Goal: Information Seeking & Learning: Learn about a topic

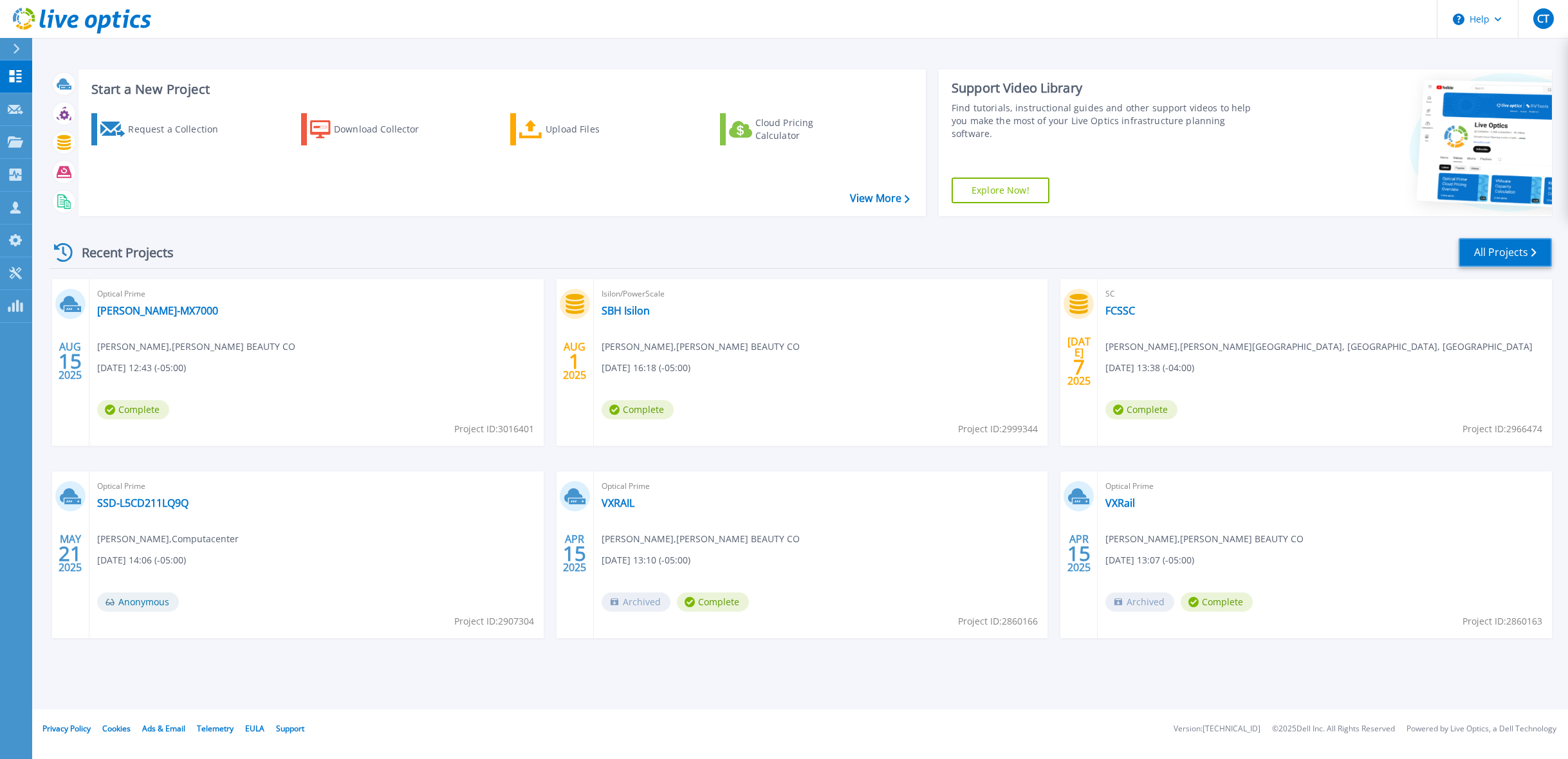
click at [1511, 260] on link "All Projects" at bounding box center [1505, 252] width 93 height 29
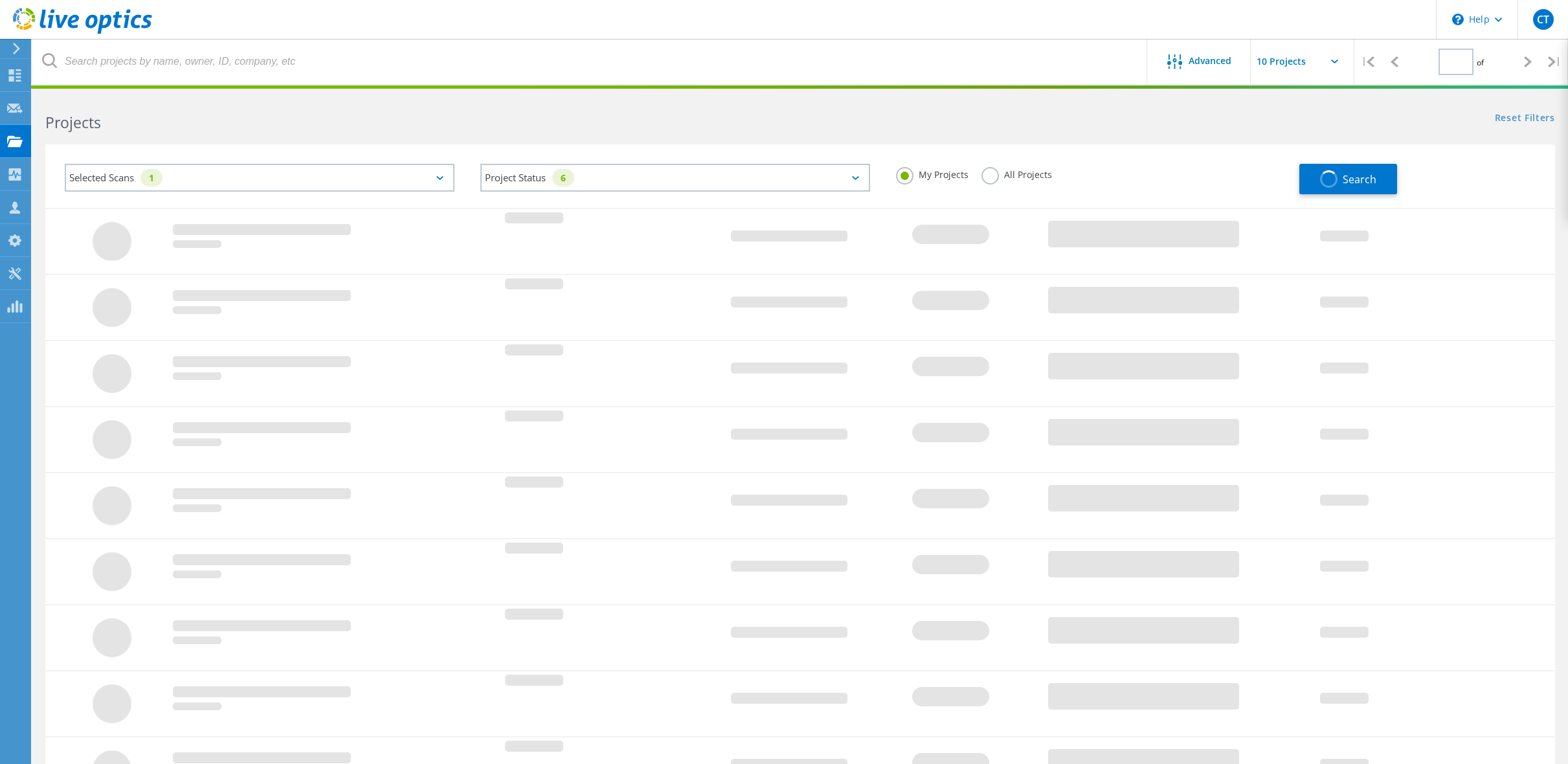
type input "1"
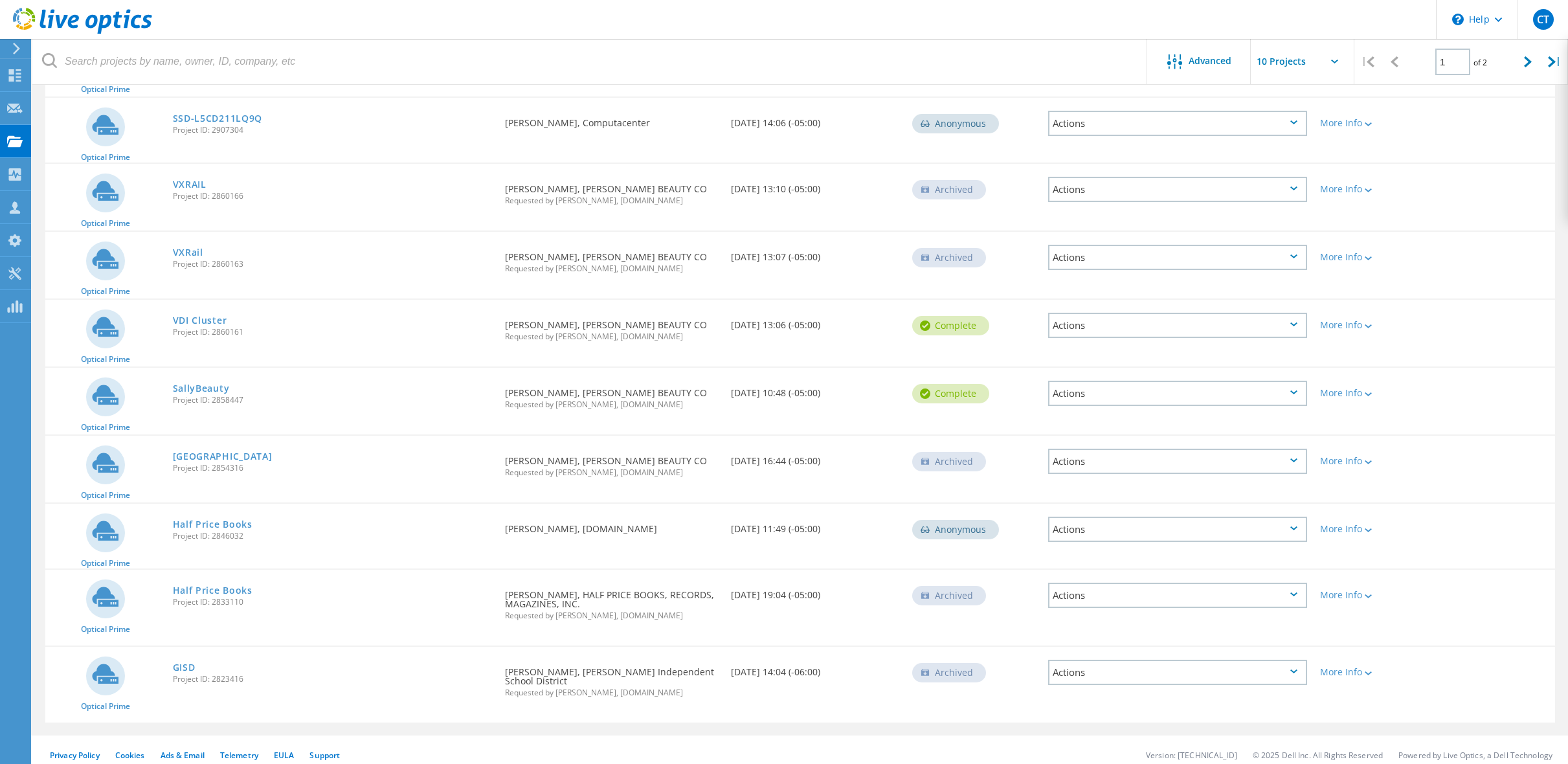
scroll to position [211, 0]
click at [212, 585] on link "Half Price Books" at bounding box center [213, 588] width 80 height 9
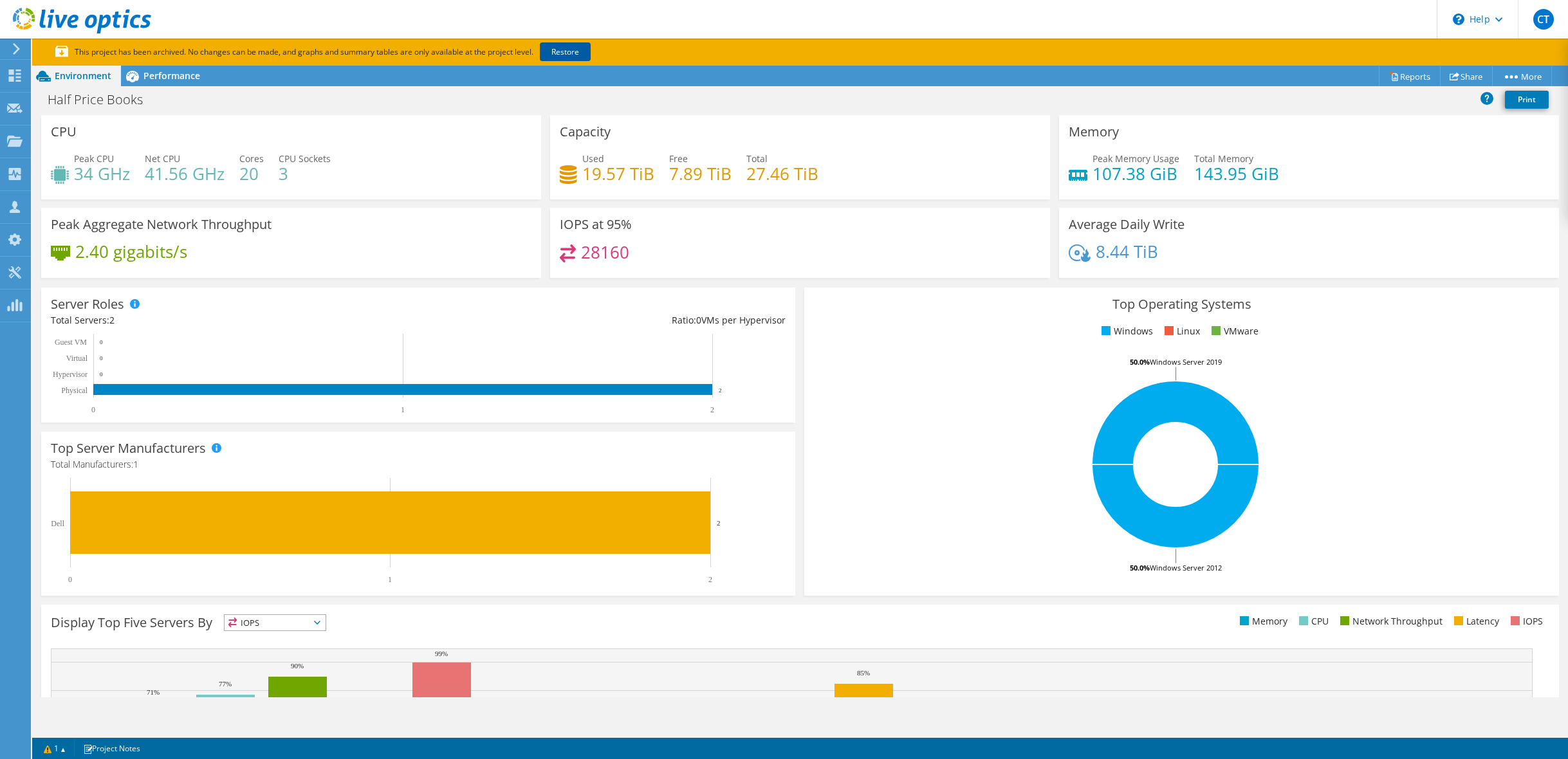
click at [578, 53] on link "Restore" at bounding box center [565, 51] width 50 height 18
click at [143, 74] on icon at bounding box center [132, 76] width 22 height 22
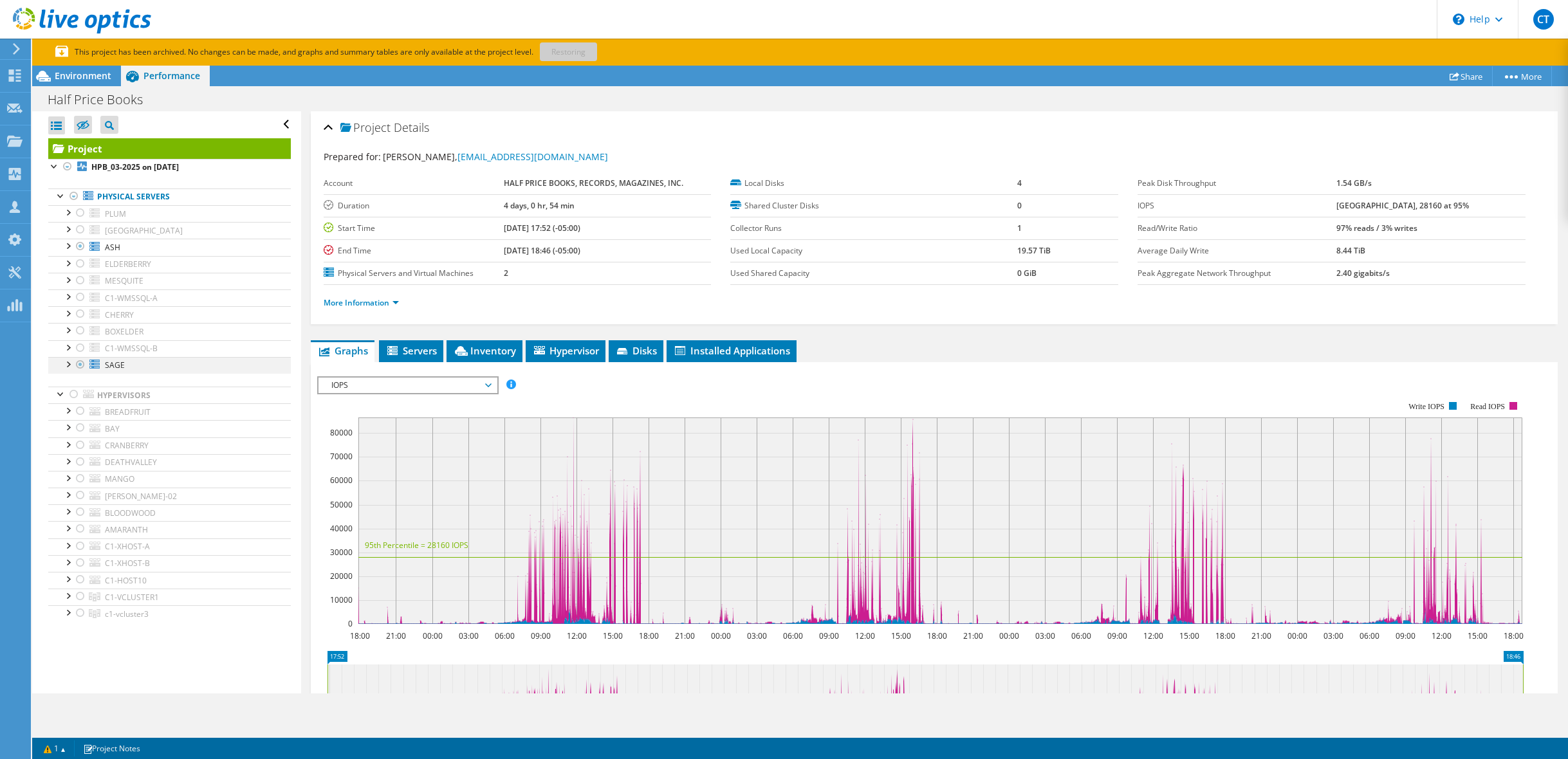
click at [70, 366] on div at bounding box center [67, 363] width 13 height 13
click at [67, 350] on div at bounding box center [67, 346] width 13 height 13
click at [68, 330] on div at bounding box center [67, 329] width 13 height 13
click at [67, 312] on div at bounding box center [67, 312] width 13 height 13
click at [66, 296] on div at bounding box center [67, 296] width 13 height 13
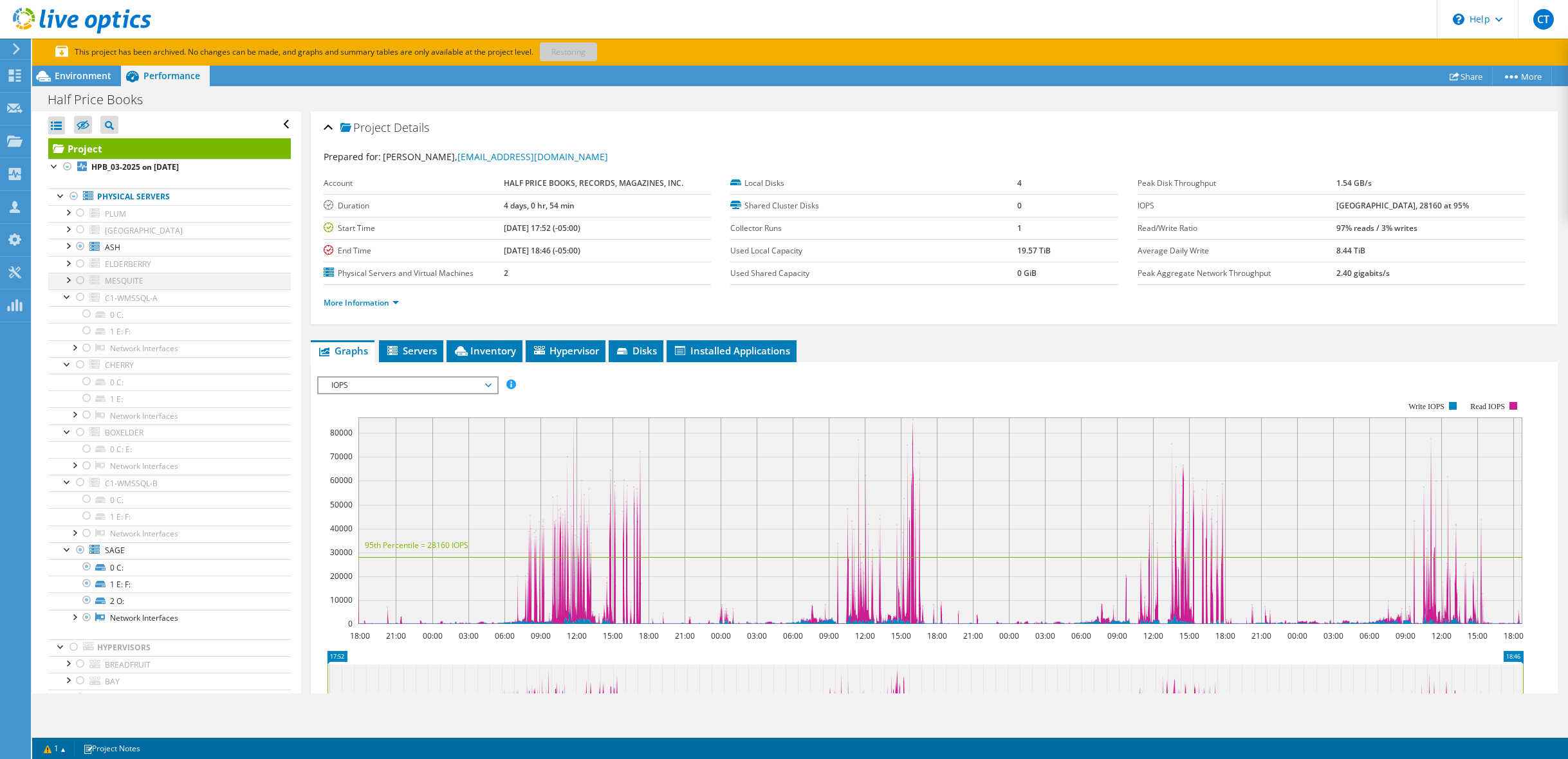
click at [69, 282] on div at bounding box center [67, 278] width 13 height 13
click at [70, 262] on div at bounding box center [67, 262] width 13 height 13
click at [64, 240] on div at bounding box center [67, 244] width 13 height 13
click at [70, 227] on div at bounding box center [67, 228] width 13 height 13
click at [68, 211] on div at bounding box center [67, 211] width 13 height 13
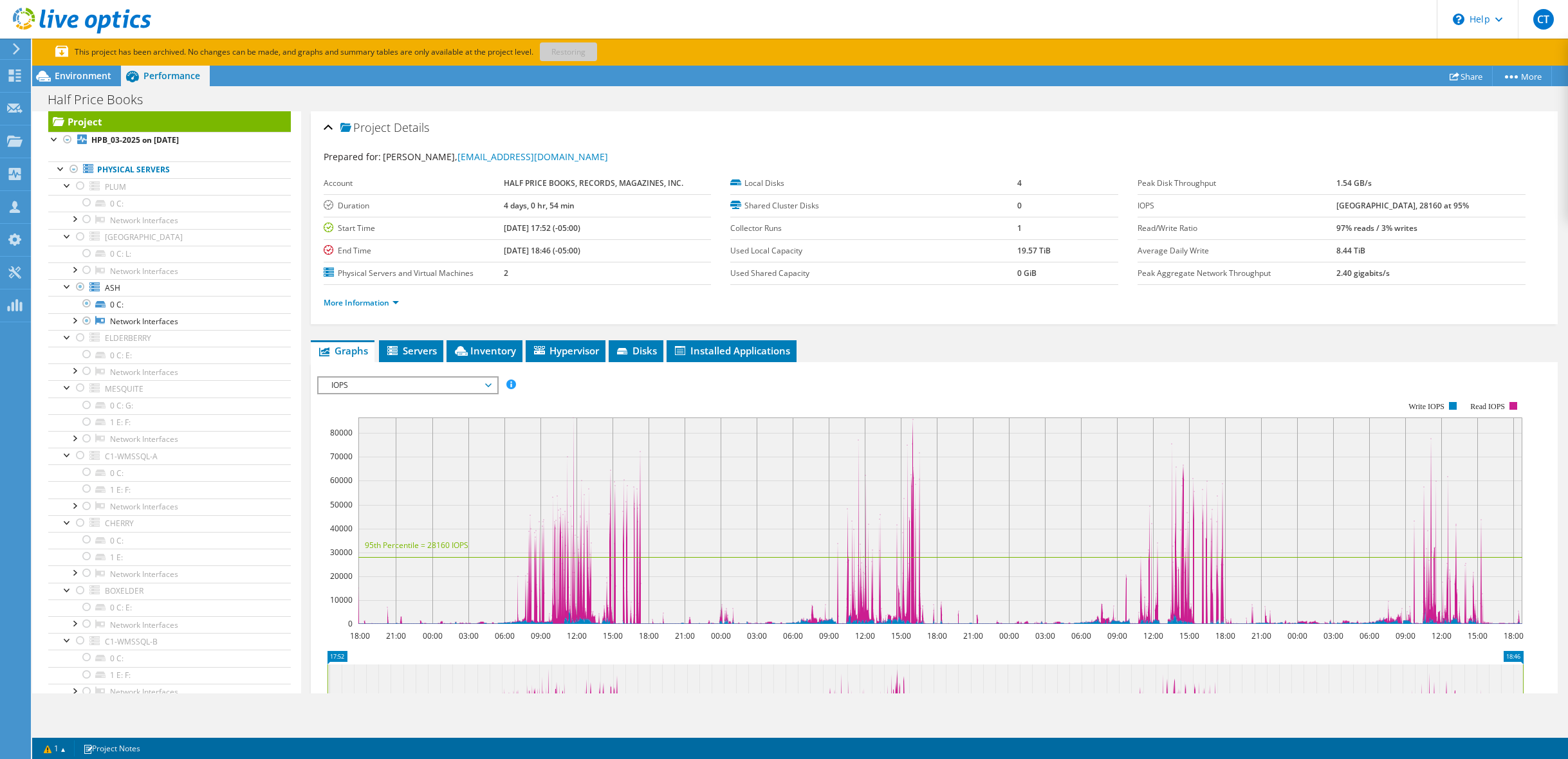
scroll to position [29, 0]
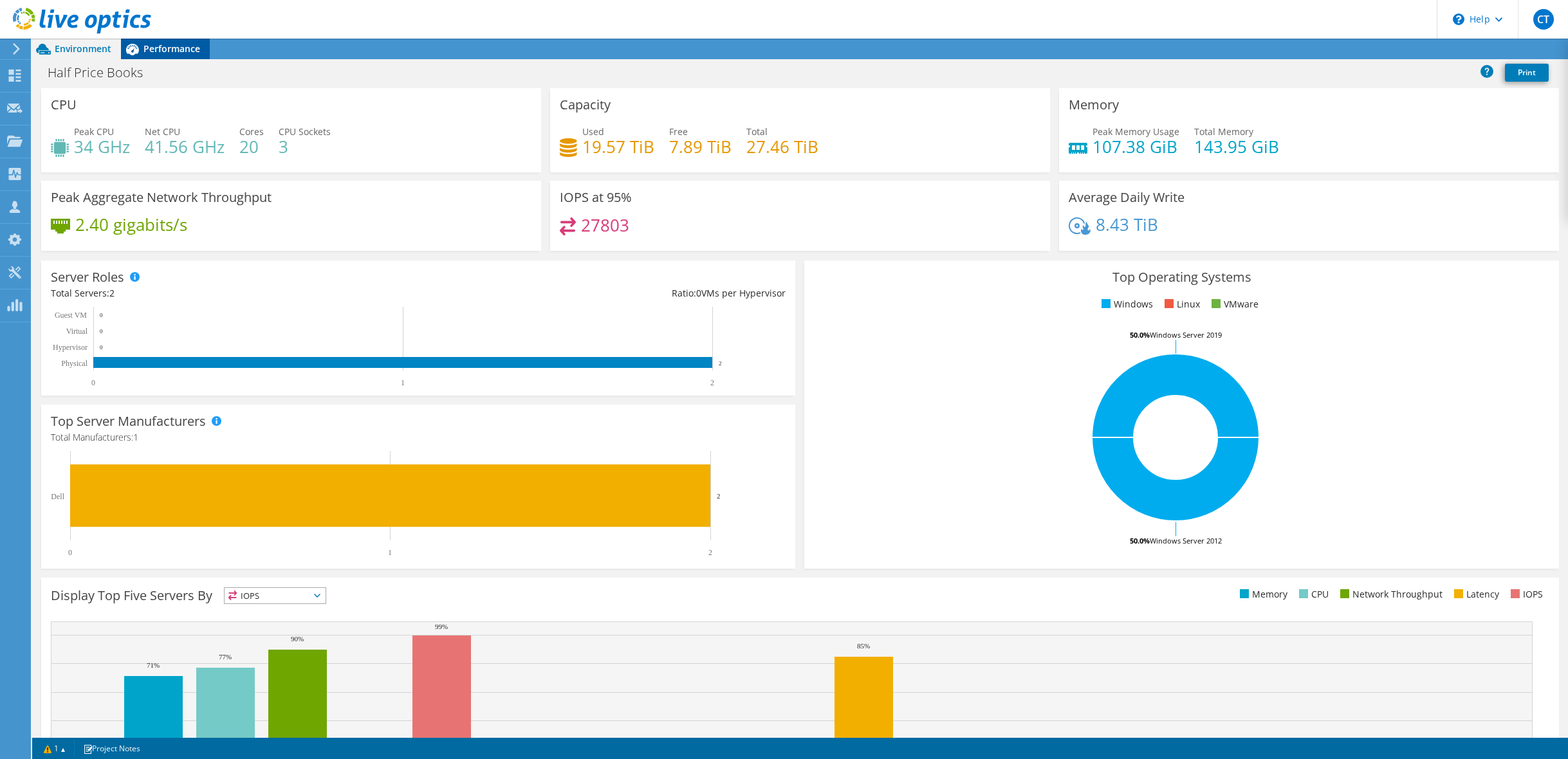
click at [159, 49] on span "Performance" at bounding box center [172, 48] width 56 height 13
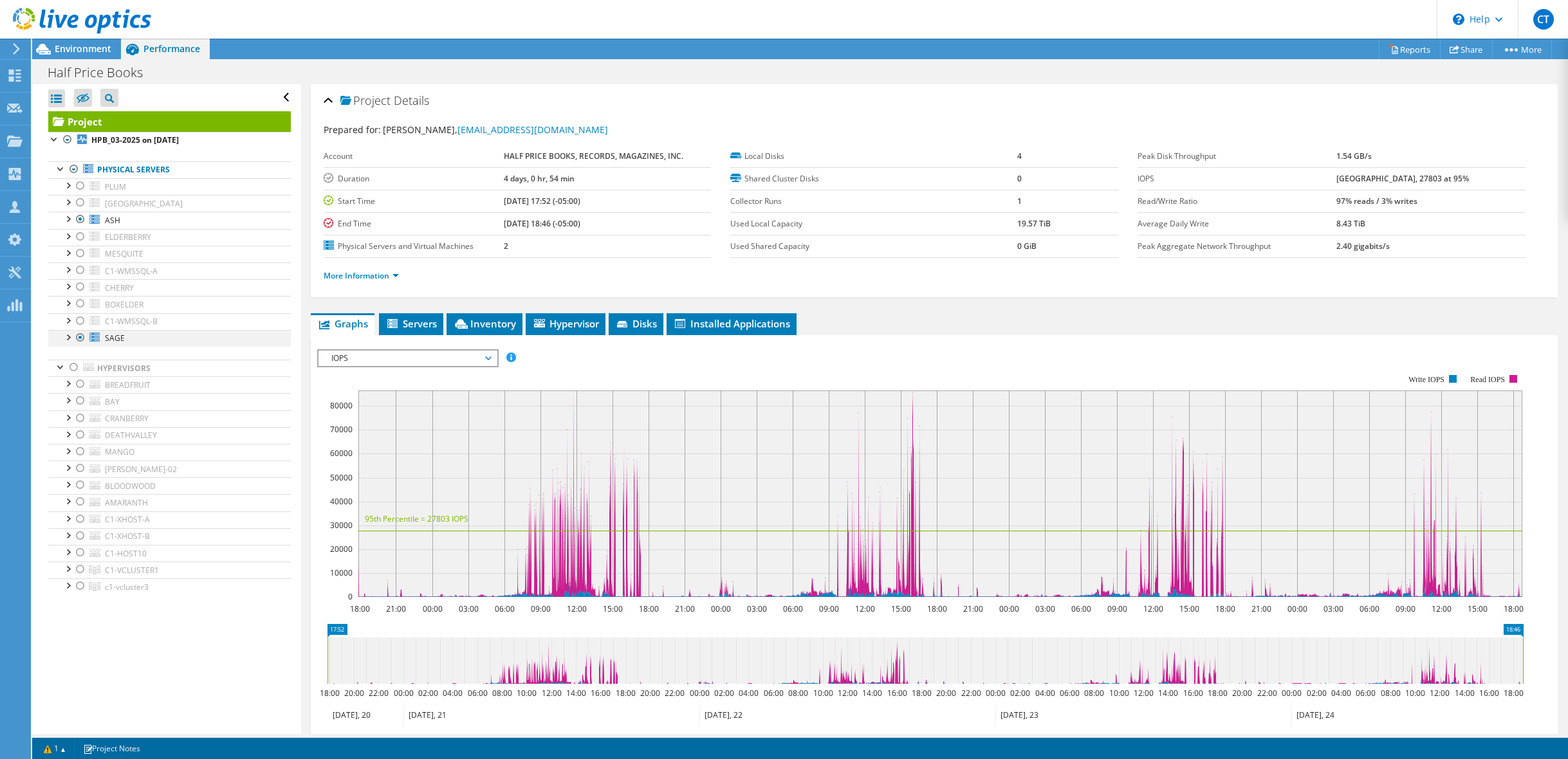
click at [70, 336] on div at bounding box center [67, 335] width 13 height 13
click at [67, 318] on div at bounding box center [67, 319] width 13 height 13
click at [70, 303] on div at bounding box center [67, 301] width 13 height 13
click at [68, 286] on div at bounding box center [67, 285] width 13 height 13
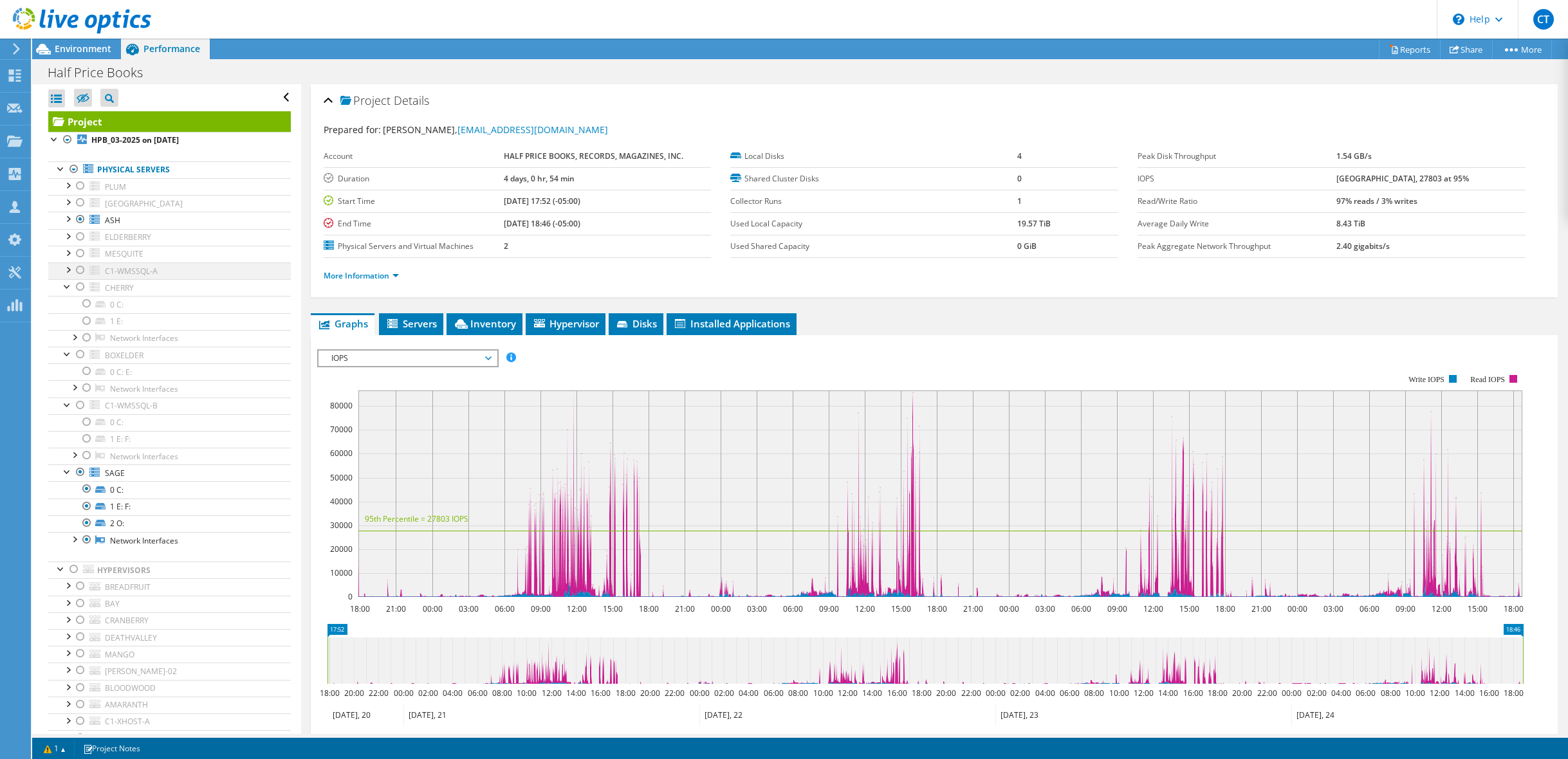
click at [66, 269] on div at bounding box center [67, 269] width 13 height 13
click at [67, 251] on div at bounding box center [67, 251] width 13 height 13
click at [67, 233] on div at bounding box center [67, 235] width 13 height 13
click at [69, 213] on div at bounding box center [67, 217] width 13 height 13
click at [68, 200] on div at bounding box center [67, 201] width 13 height 13
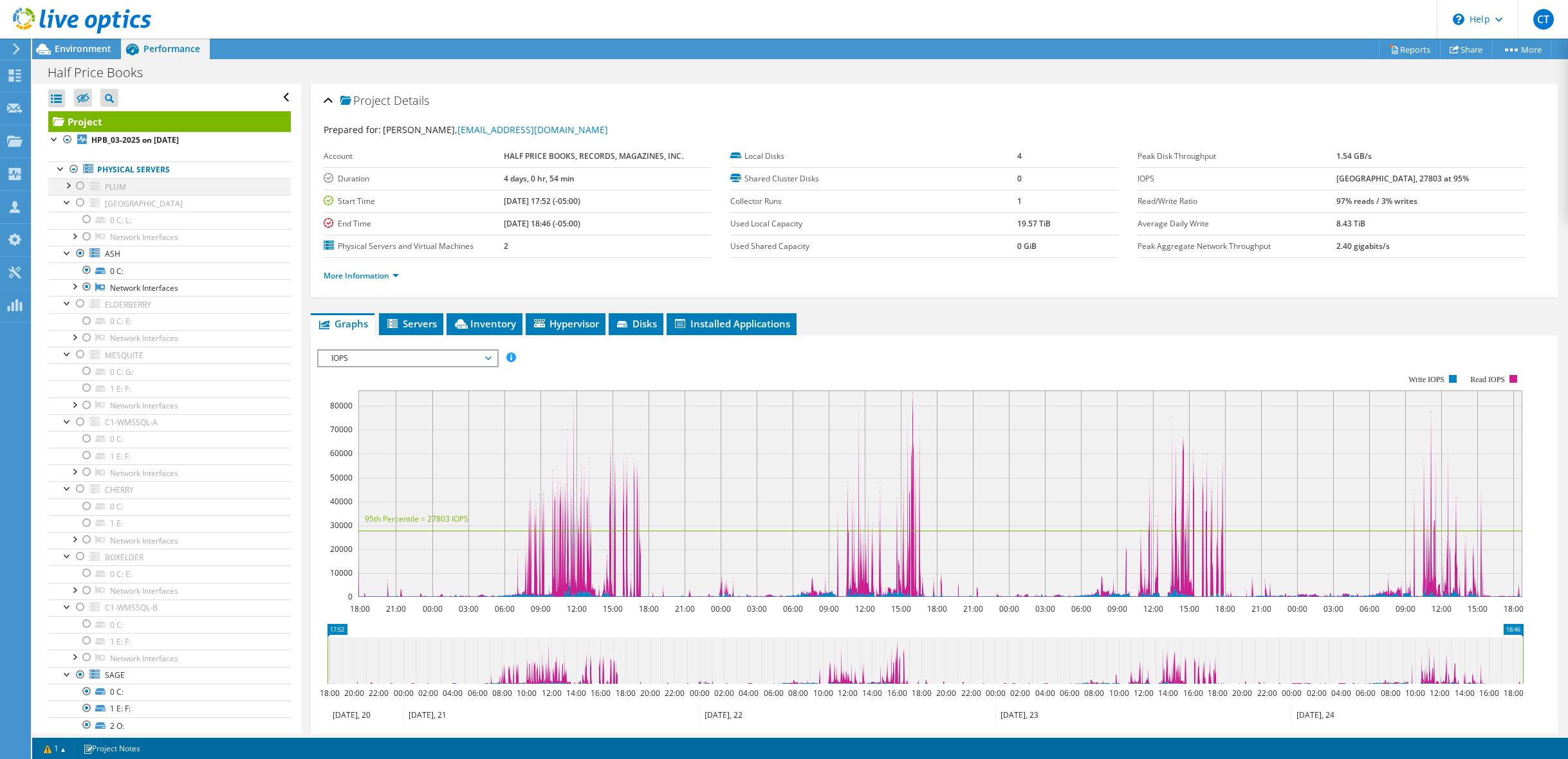
click at [66, 182] on div at bounding box center [67, 184] width 13 height 13
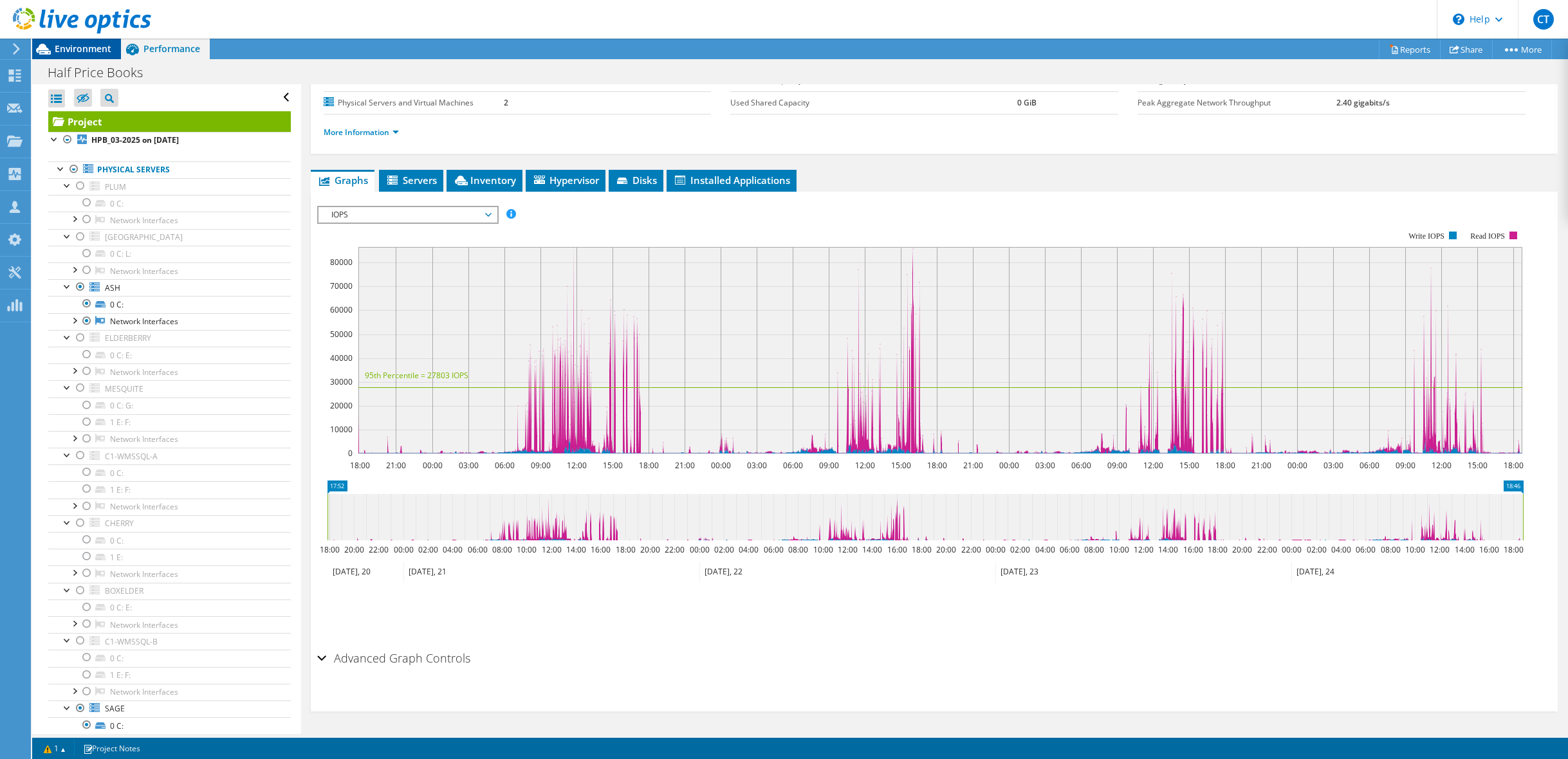
click at [81, 48] on span "Environment" at bounding box center [82, 48] width 56 height 13
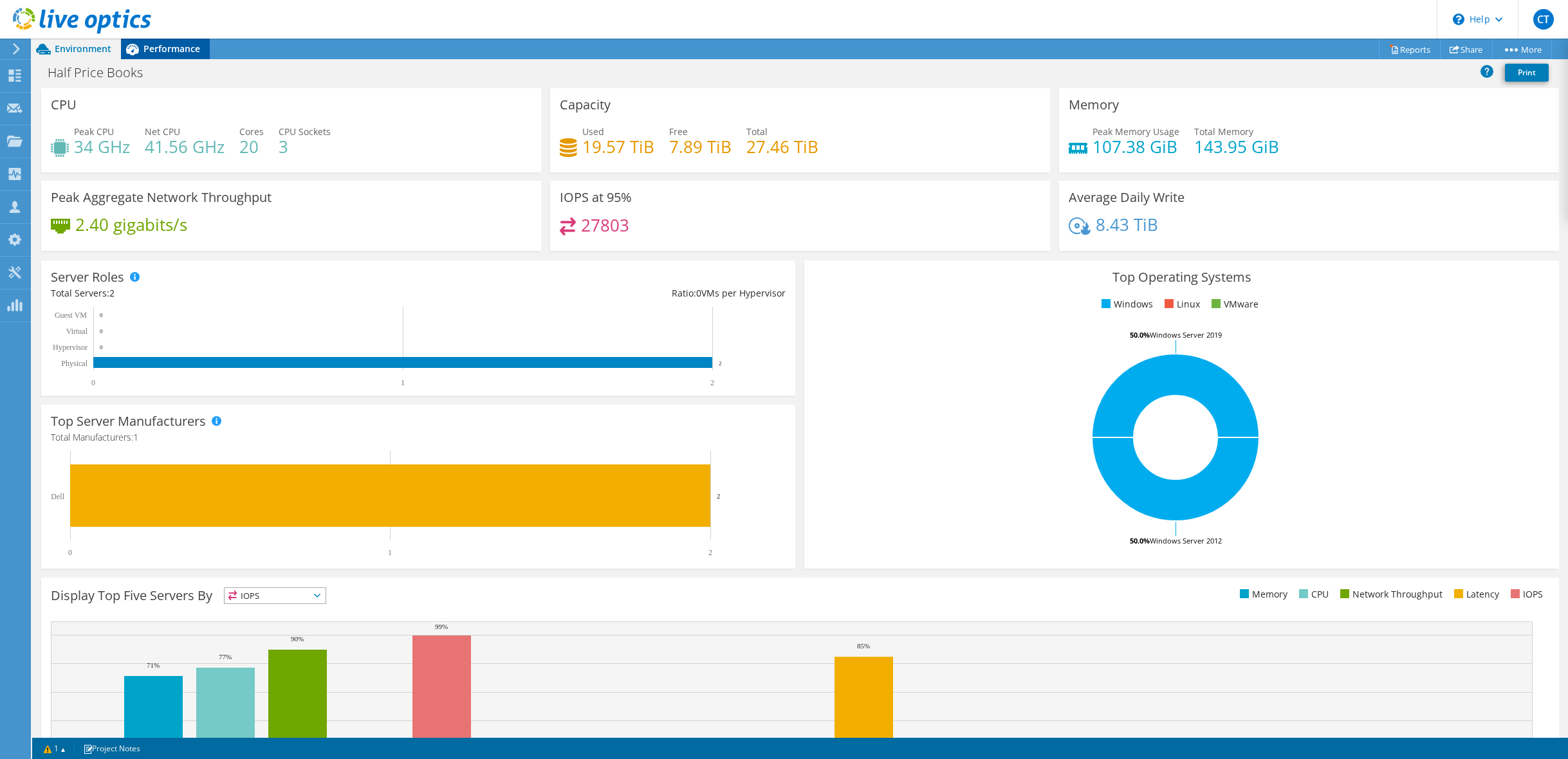
click at [160, 47] on span "Performance" at bounding box center [172, 48] width 56 height 13
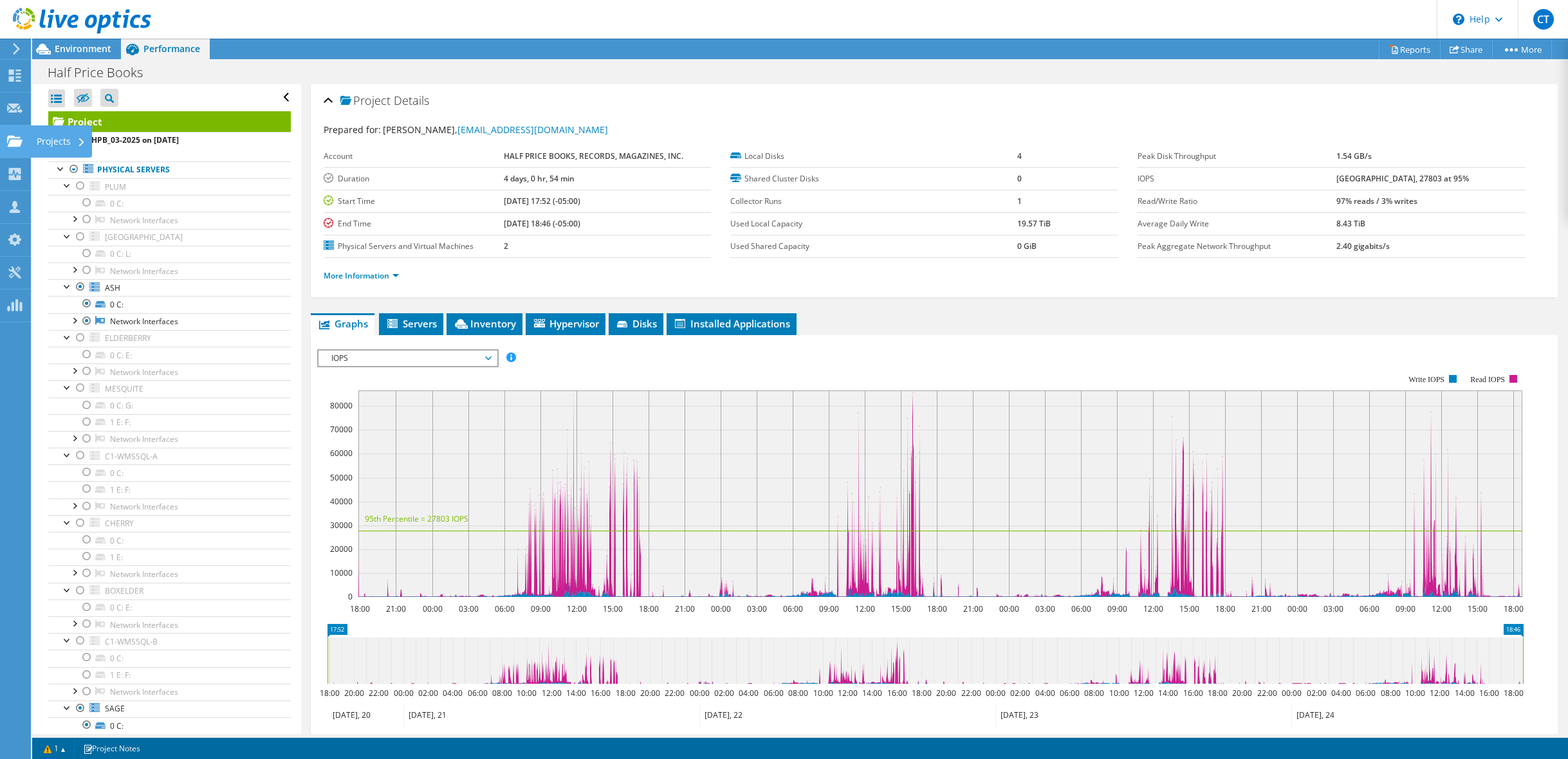
click at [62, 141] on div "Projects" at bounding box center [61, 141] width 62 height 32
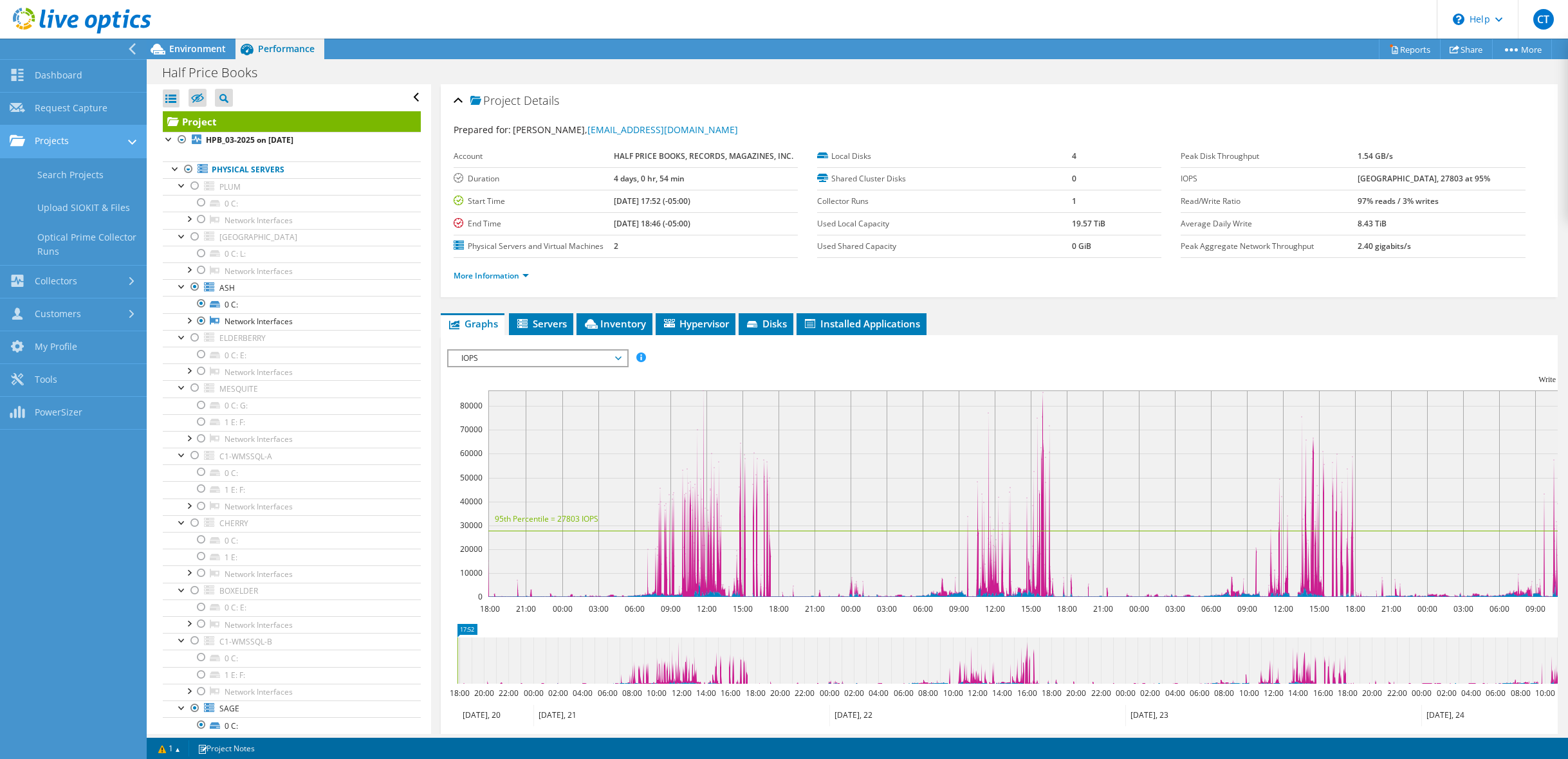
click at [47, 136] on link "Projects" at bounding box center [73, 142] width 146 height 33
click at [52, 137] on link "Projects" at bounding box center [73, 142] width 146 height 33
click at [61, 110] on link "Request Capture" at bounding box center [73, 110] width 146 height 33
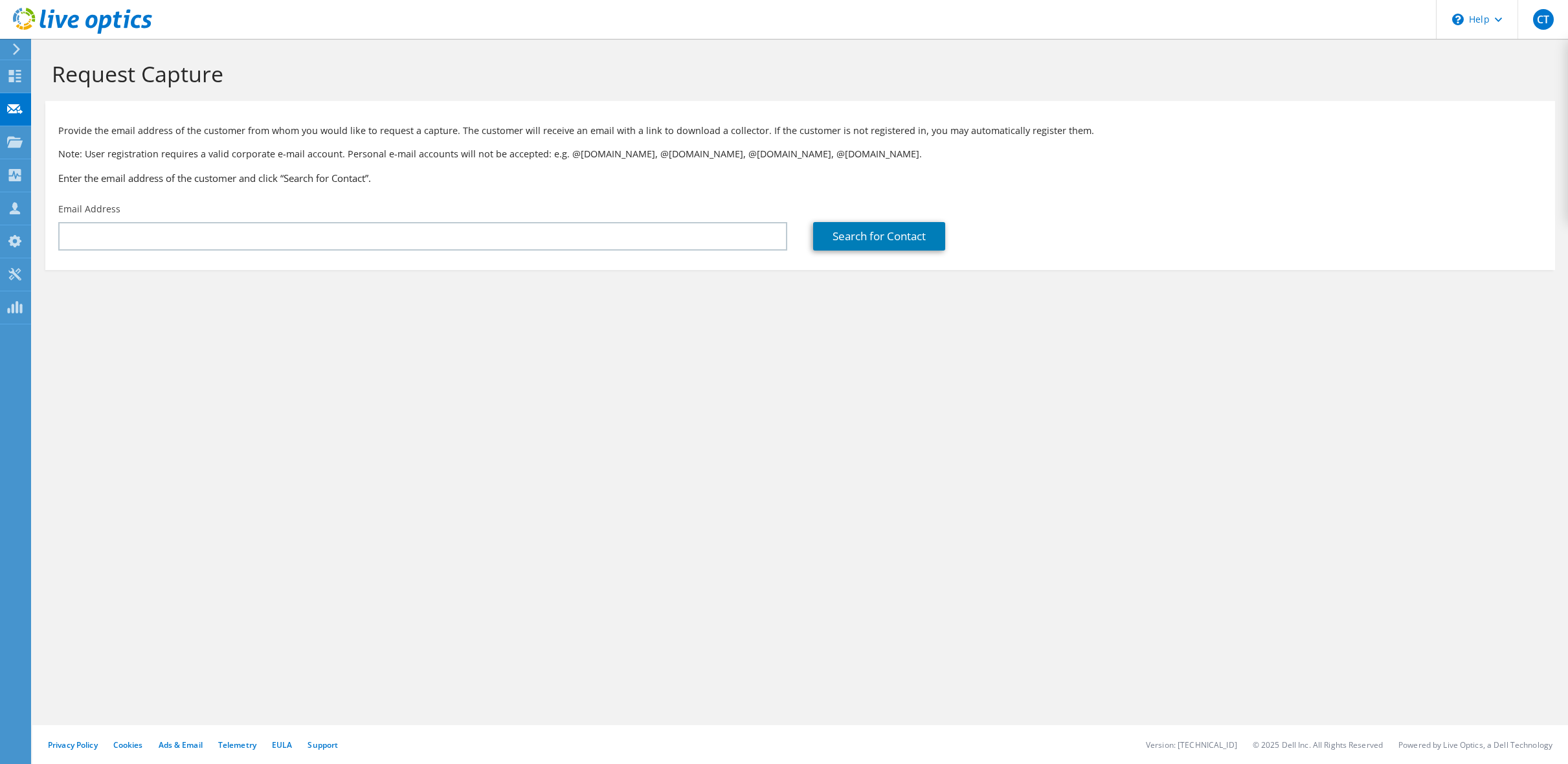
click at [12, 43] on div at bounding box center [76, 21] width 152 height 43
click at [13, 51] on icon at bounding box center [17, 49] width 10 height 12
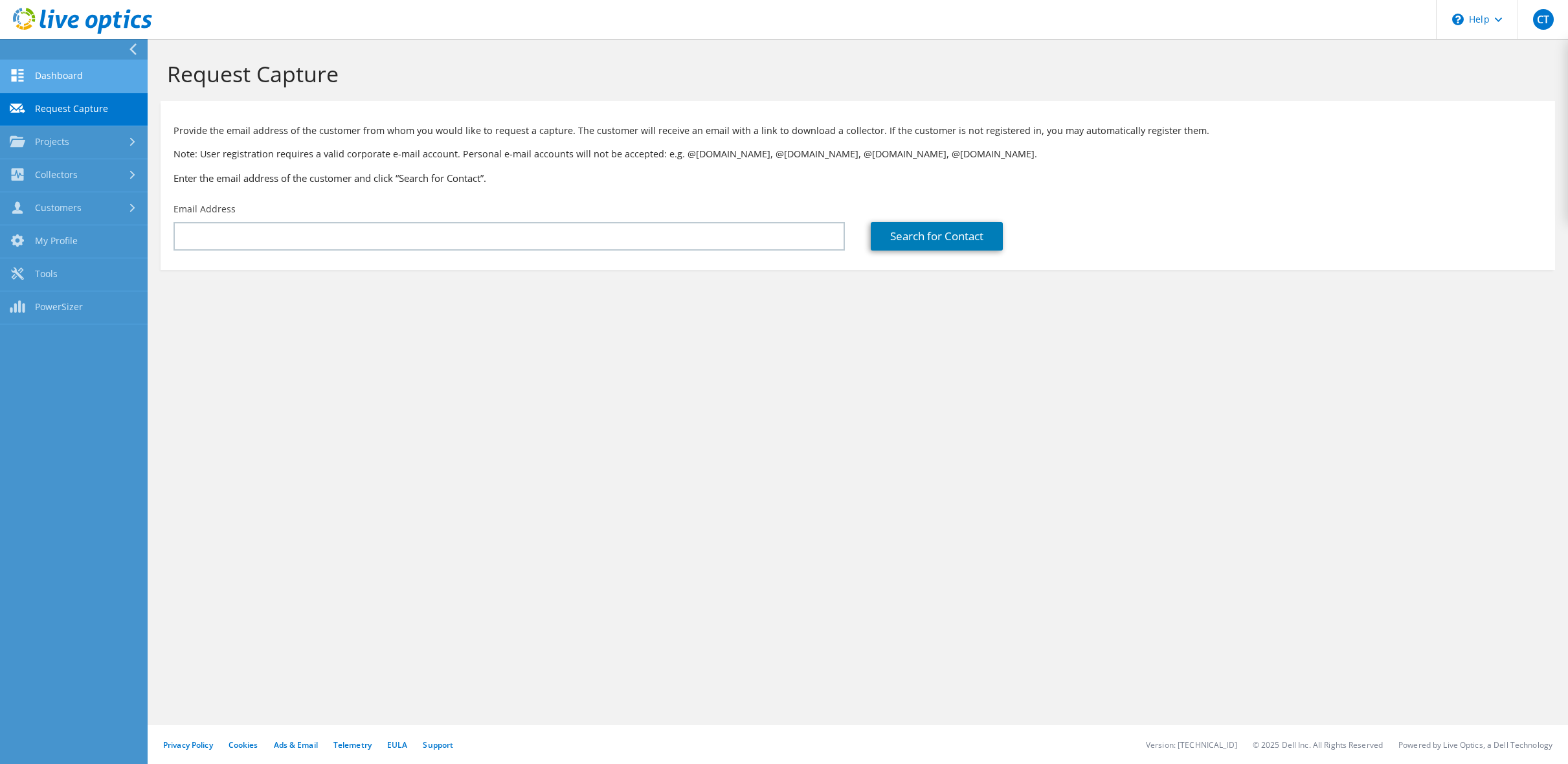
click at [46, 78] on link "Dashboard" at bounding box center [73, 77] width 147 height 33
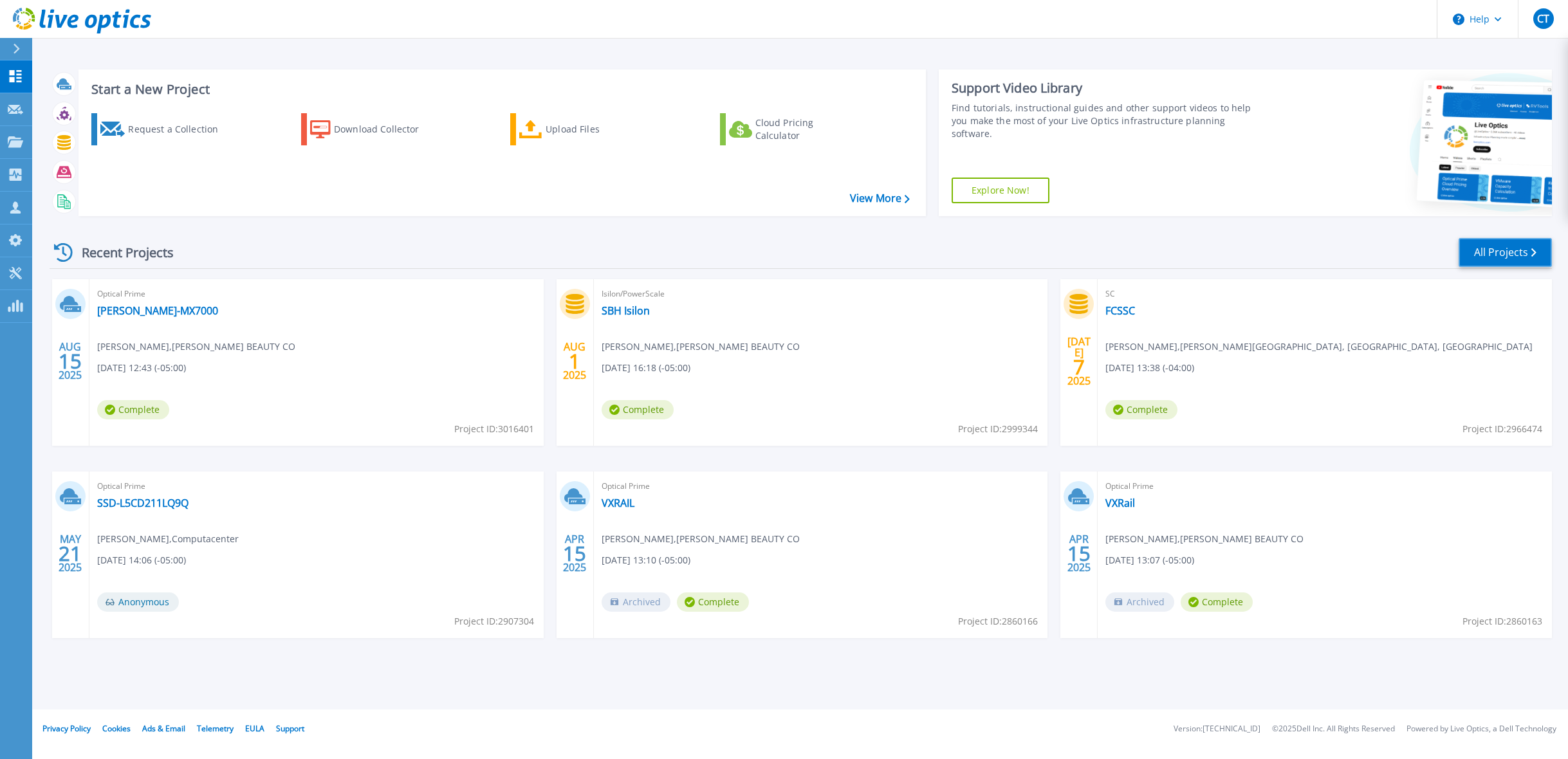
click at [1479, 242] on link "All Projects" at bounding box center [1505, 252] width 93 height 29
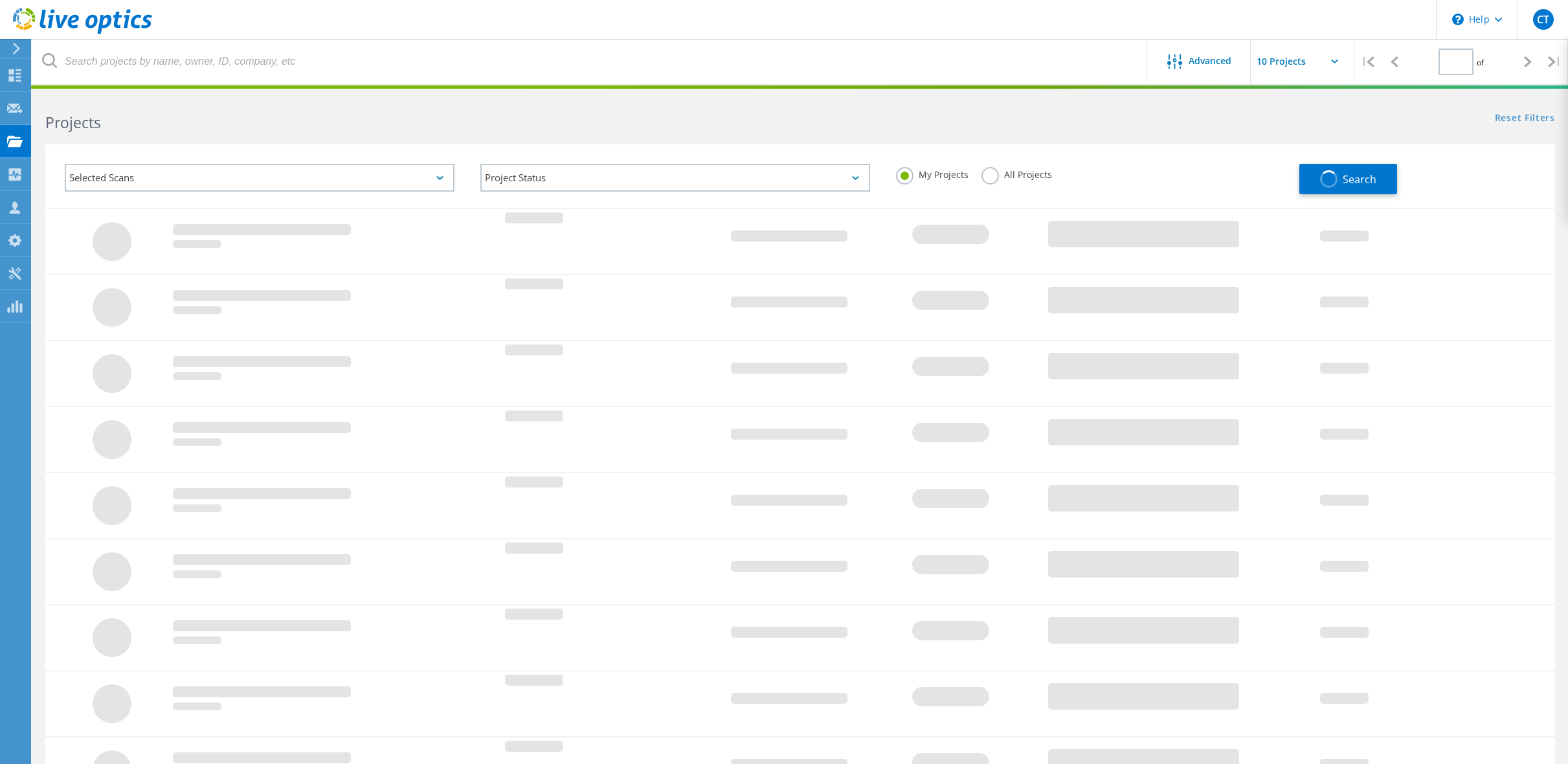
type input "1"
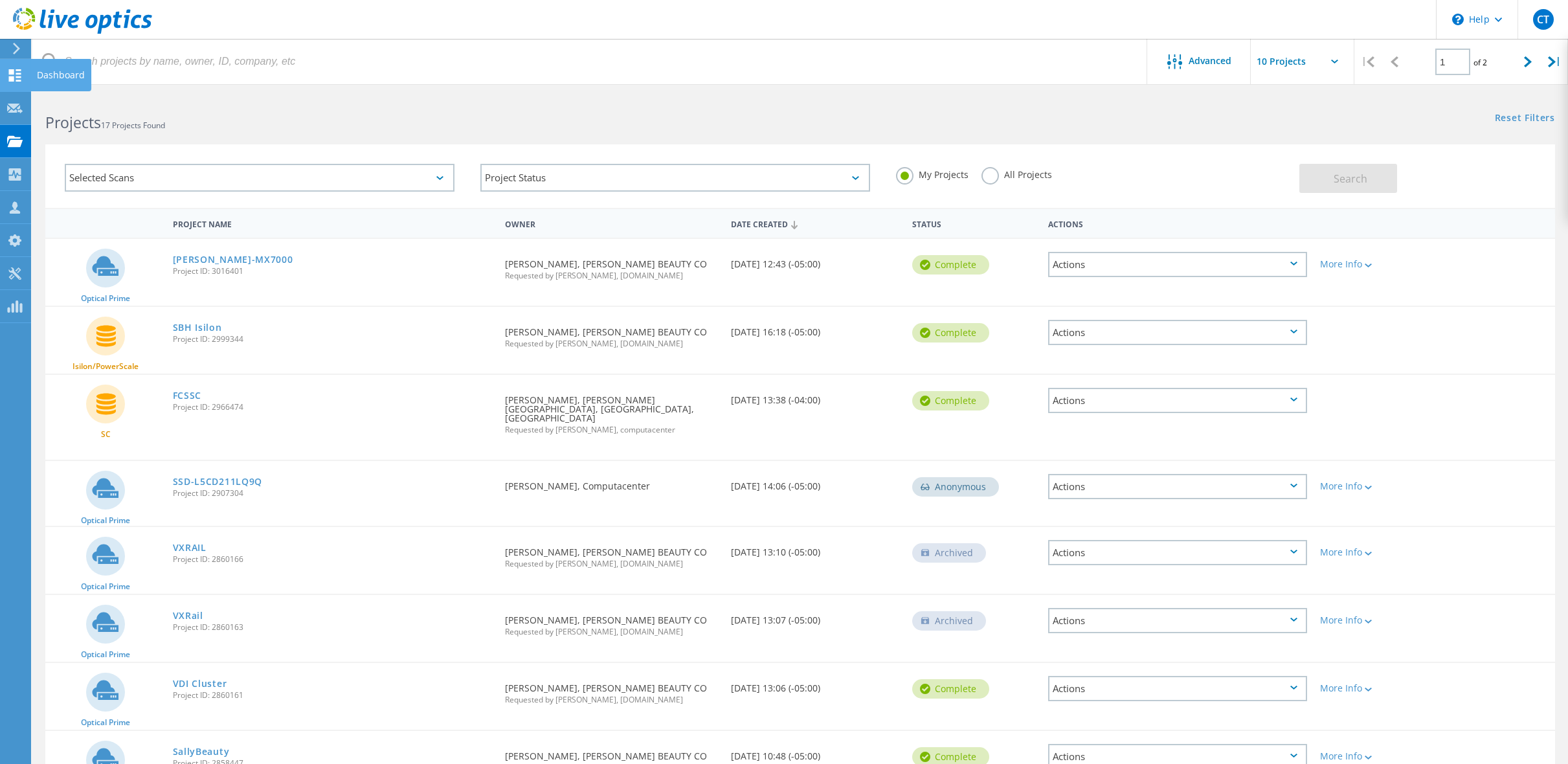
click at [45, 70] on div "Dashboard" at bounding box center [60, 74] width 48 height 9
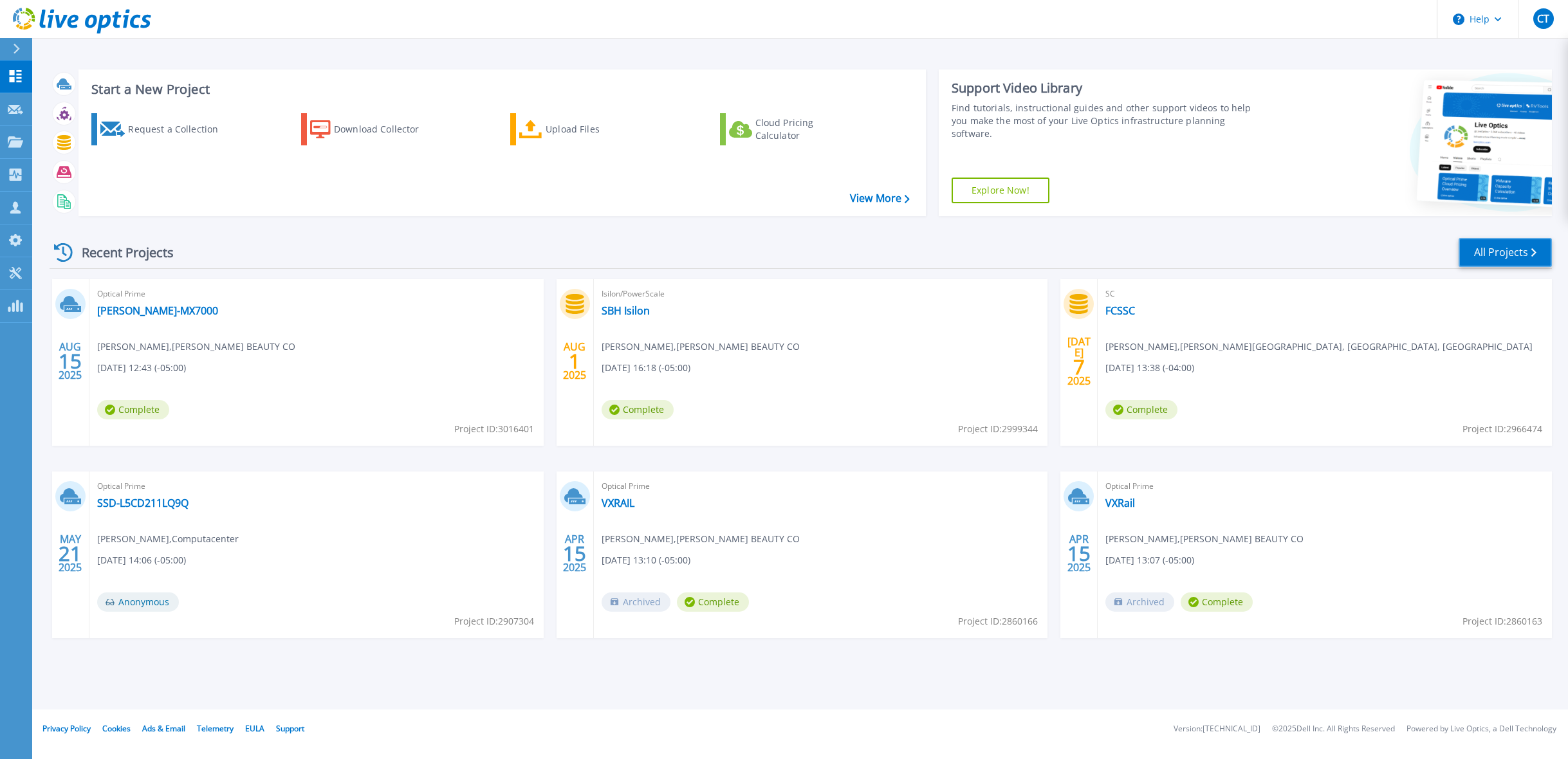
click at [1501, 241] on link "All Projects" at bounding box center [1505, 252] width 93 height 29
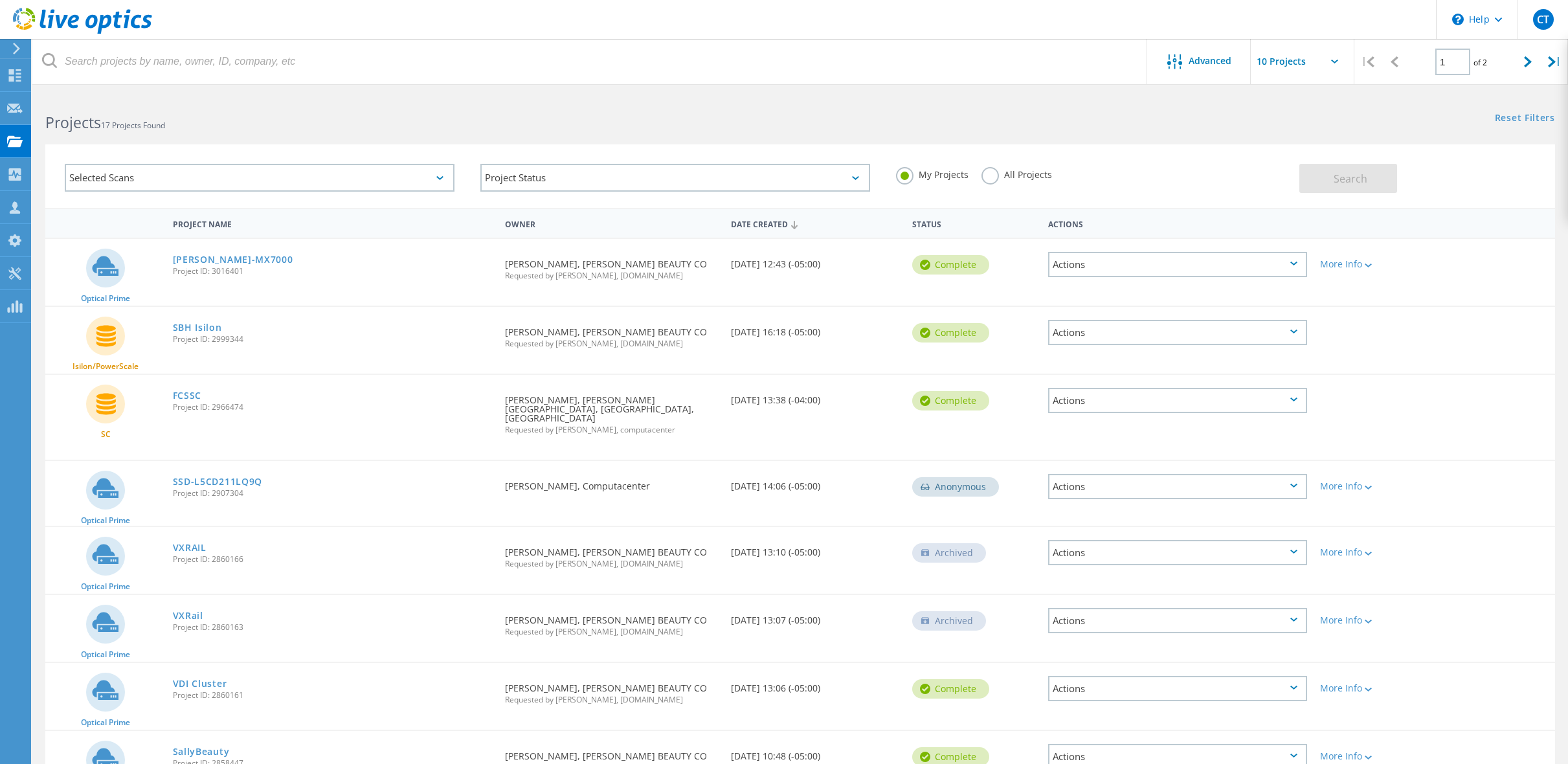
click at [990, 177] on label "All Projects" at bounding box center [1017, 173] width 70 height 13
click at [0, 0] on input "All Projects" at bounding box center [0, 0] width 0 height 0
click at [1373, 181] on button "Search" at bounding box center [1348, 179] width 98 height 29
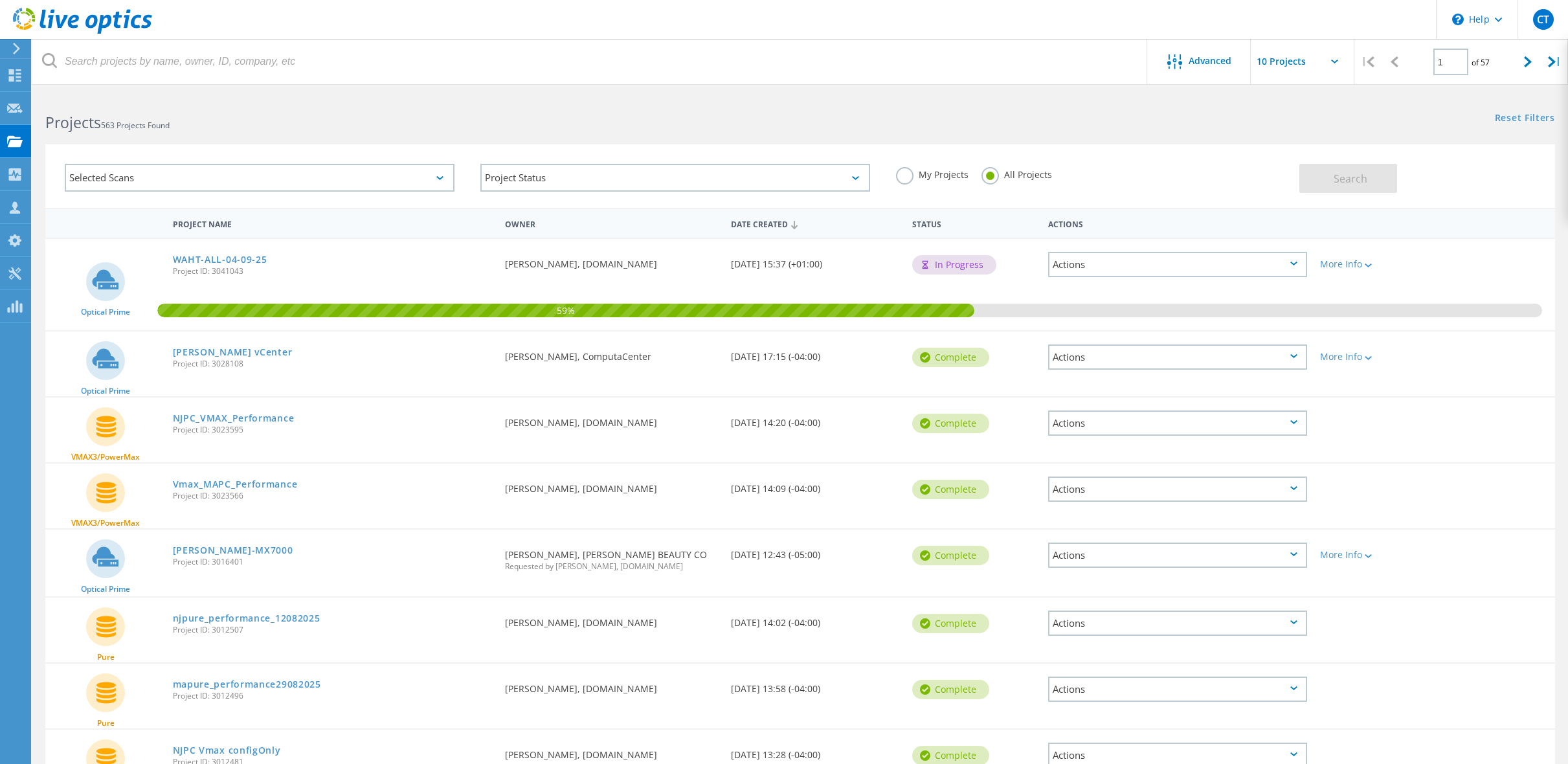
click at [386, 180] on div "Selected Scans" at bounding box center [259, 178] width 389 height 28
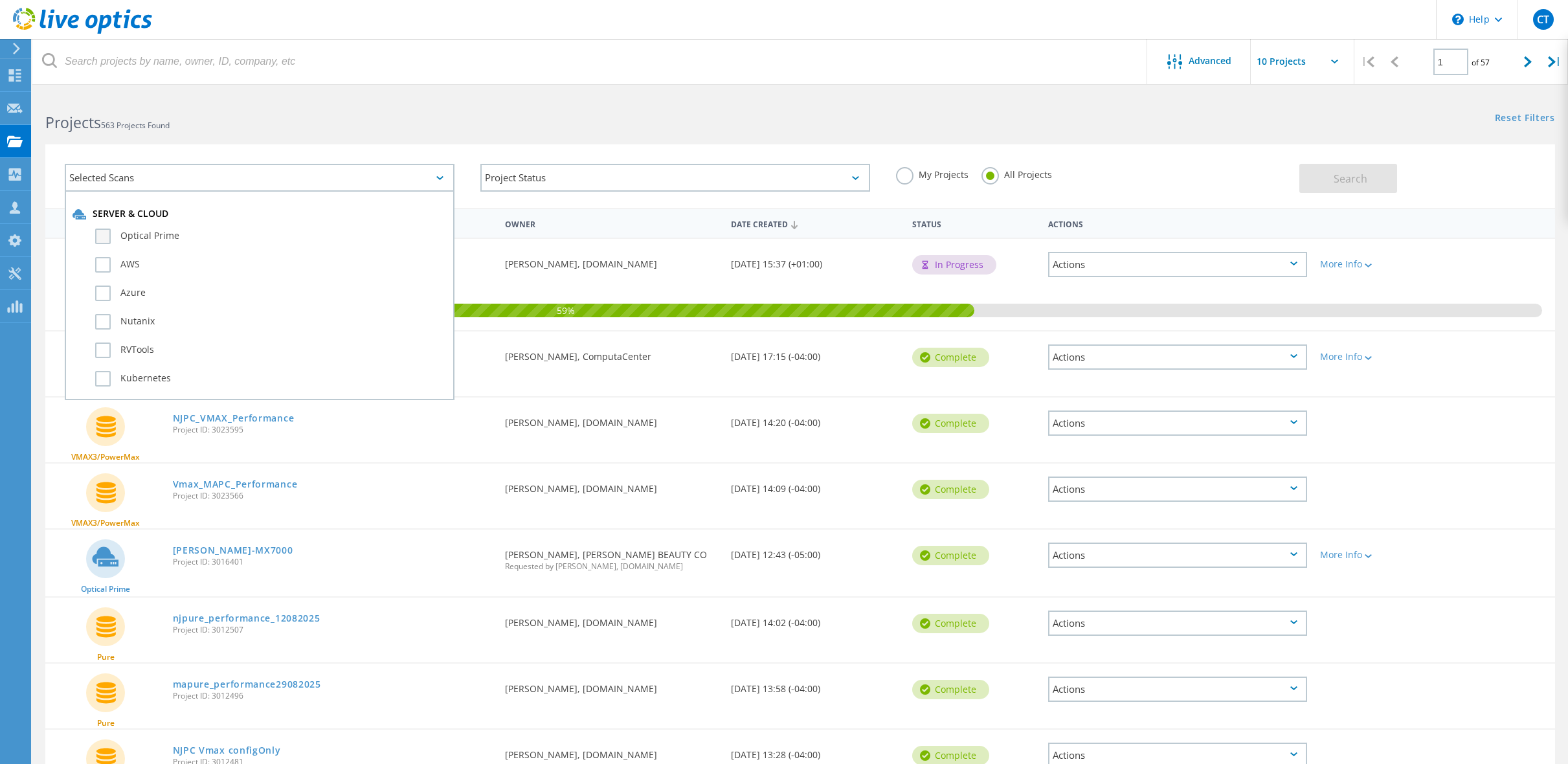
click at [101, 232] on label "Optical Prime" at bounding box center [271, 236] width 351 height 16
click at [0, 0] on input "Optical Prime" at bounding box center [0, 0] width 0 height 0
click at [1326, 179] on button "Search" at bounding box center [1348, 179] width 98 height 29
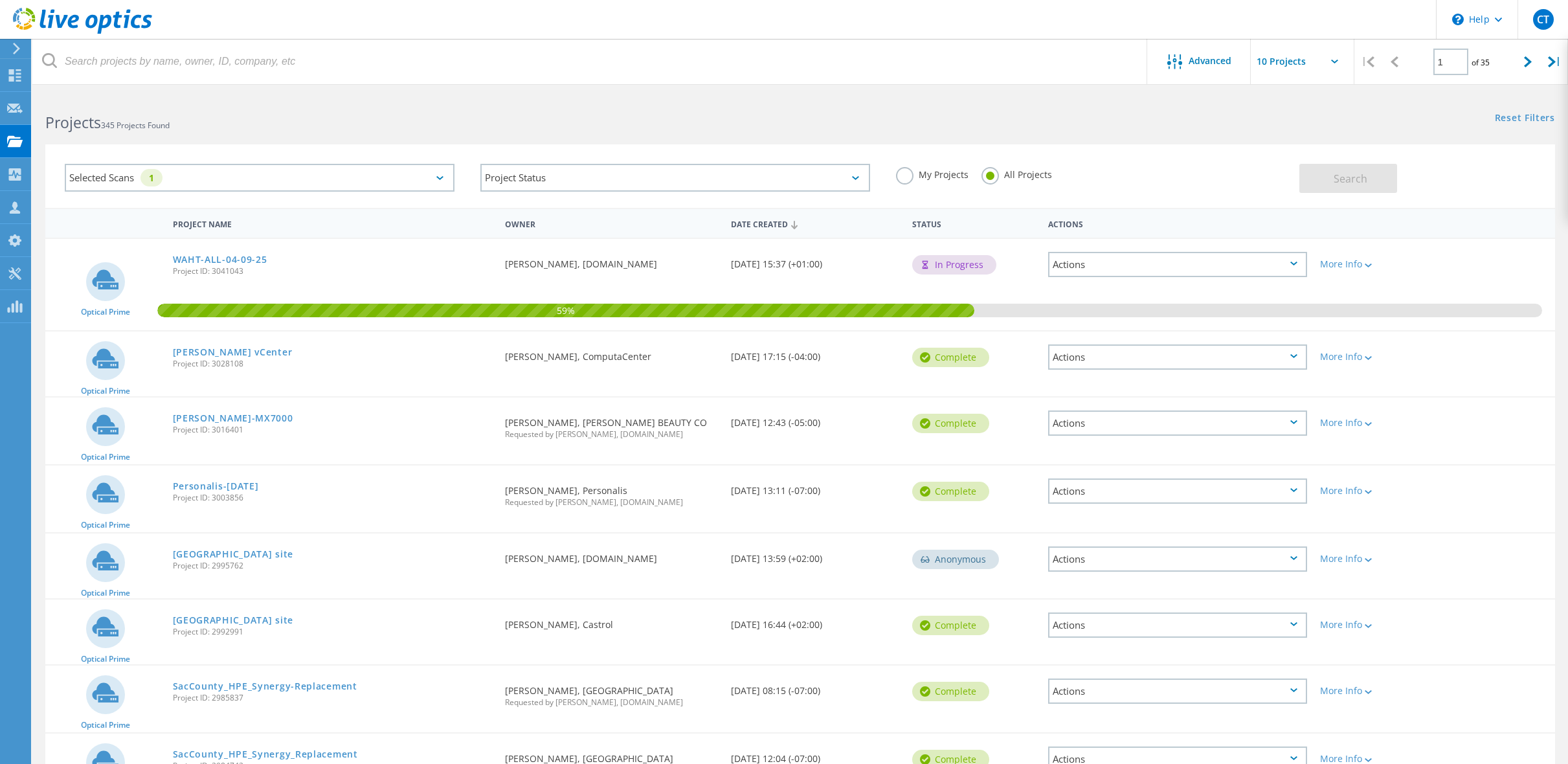
click at [905, 180] on label "My Projects" at bounding box center [932, 173] width 72 height 13
click at [0, 0] on input "My Projects" at bounding box center [0, 0] width 0 height 0
click at [1335, 189] on button "Search" at bounding box center [1348, 179] width 98 height 29
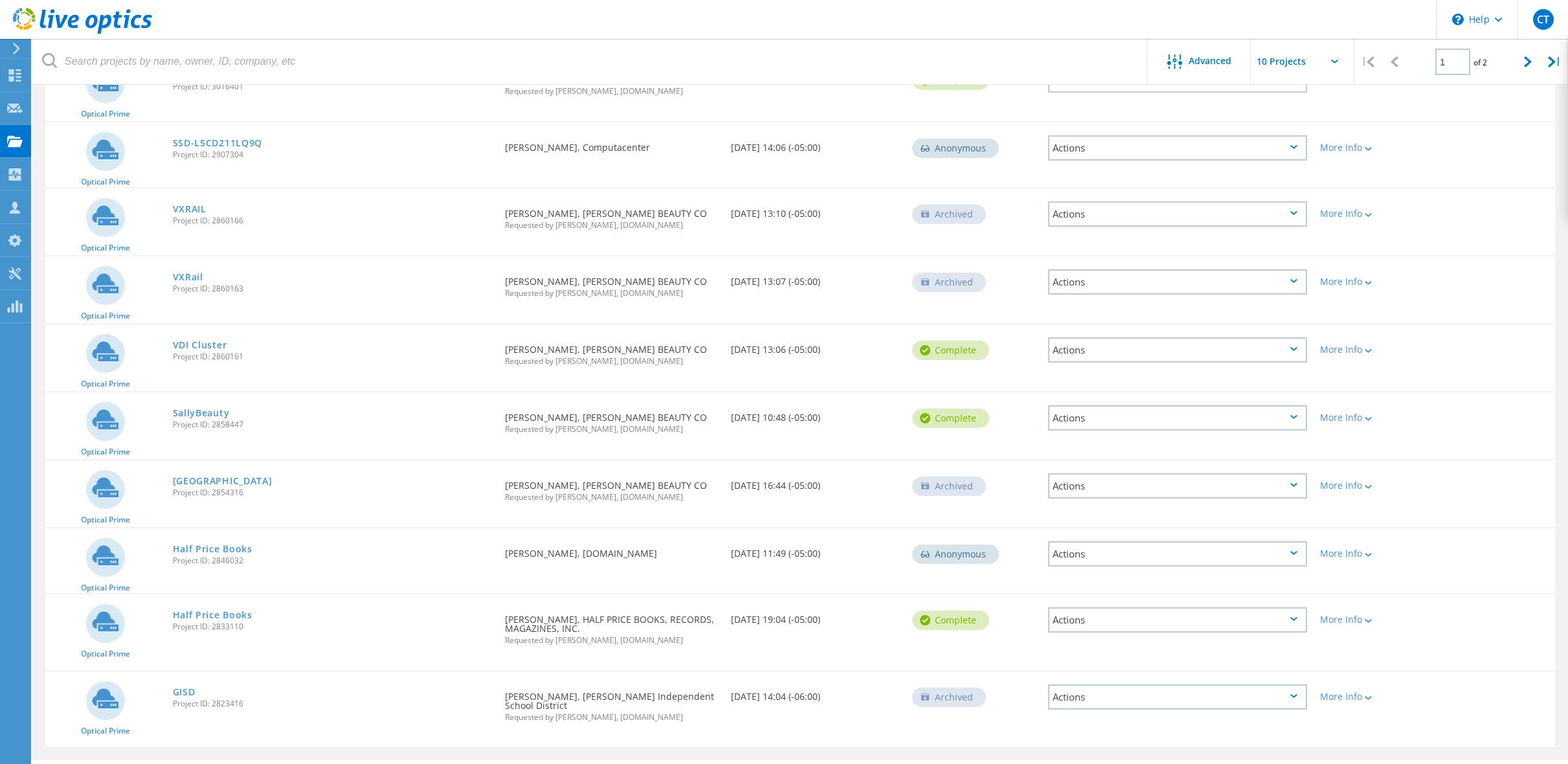
scroll to position [211, 0]
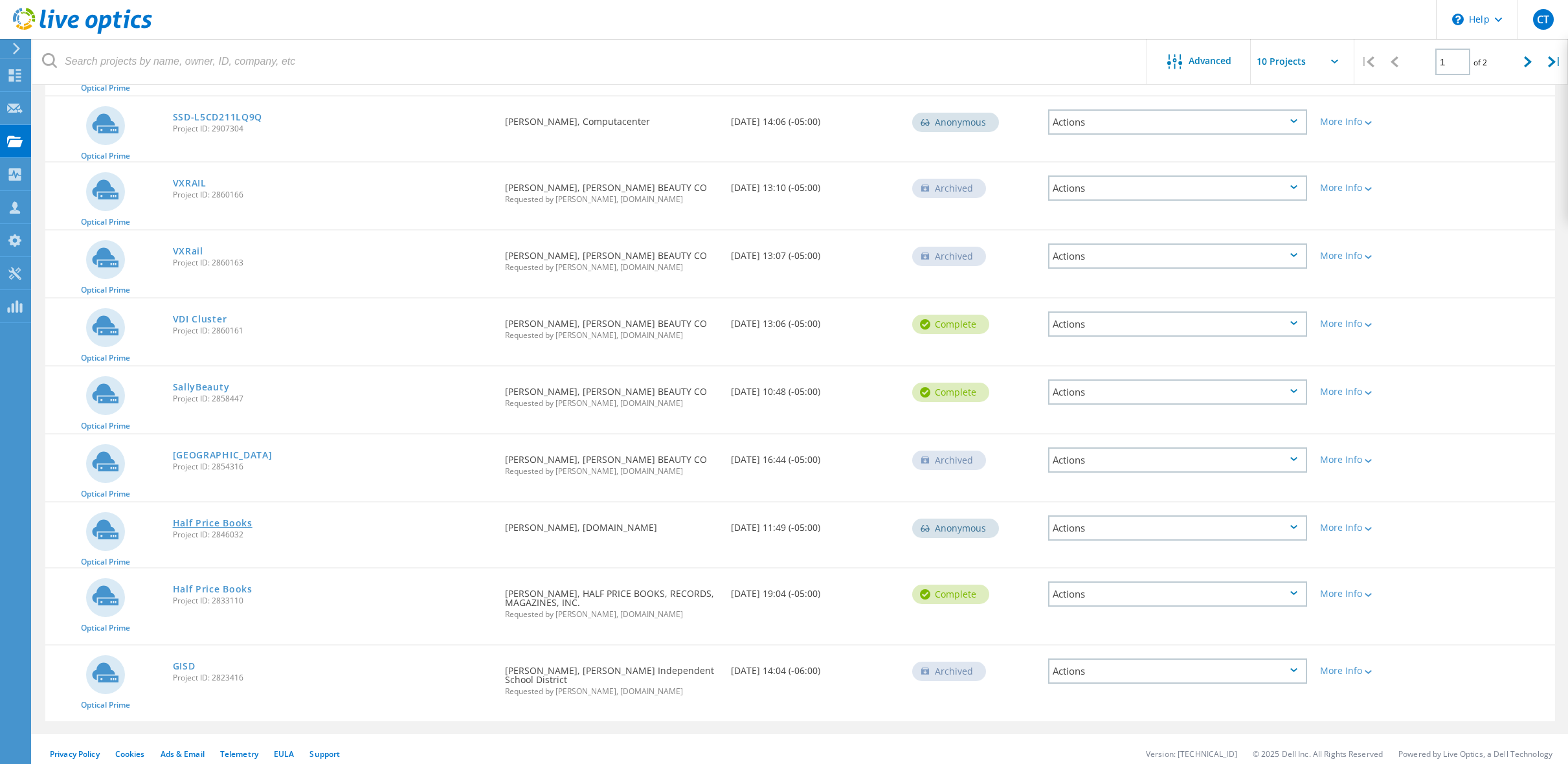
click at [215, 523] on link "Half Price Books" at bounding box center [213, 522] width 80 height 9
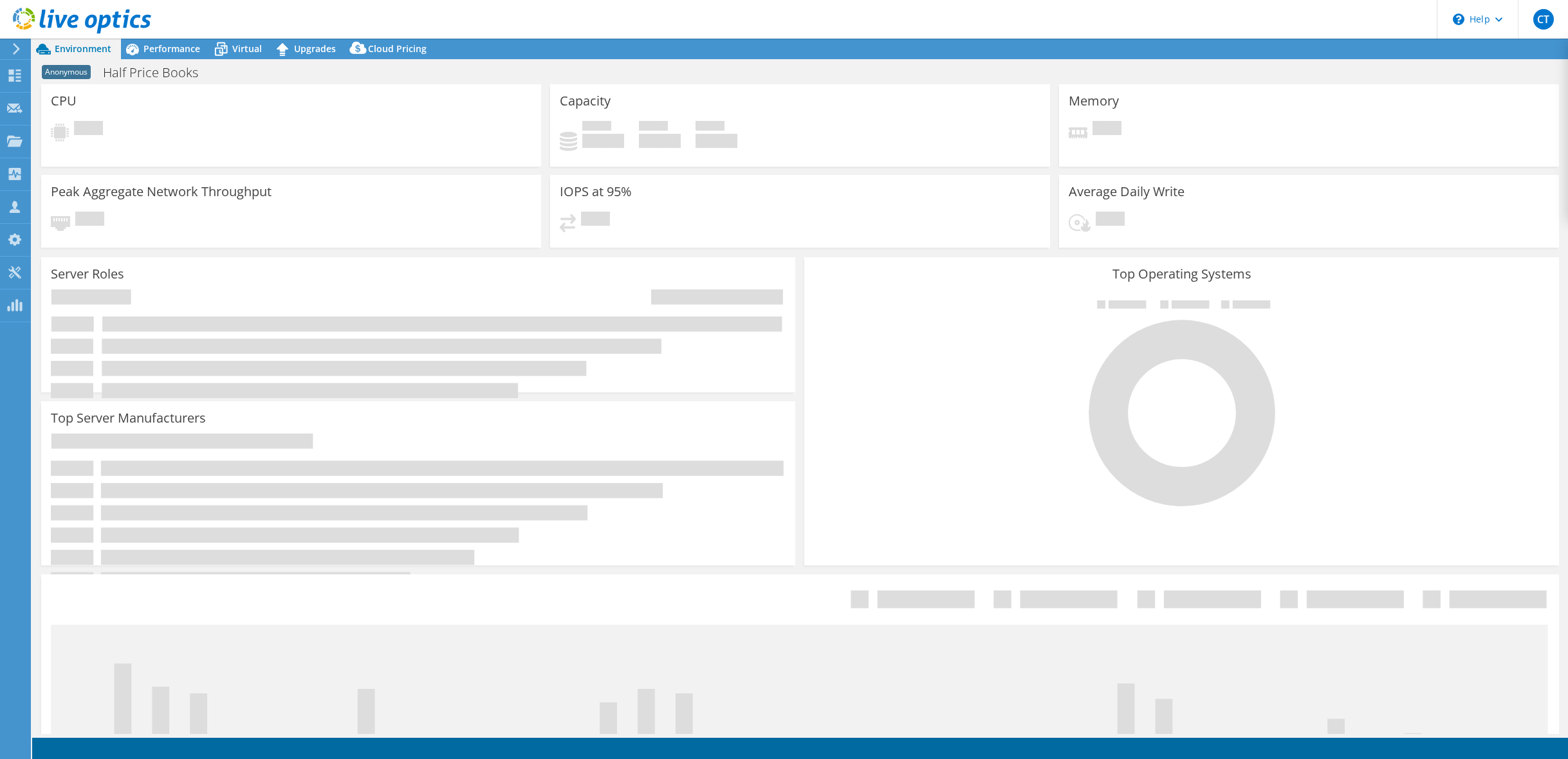
select select "USD"
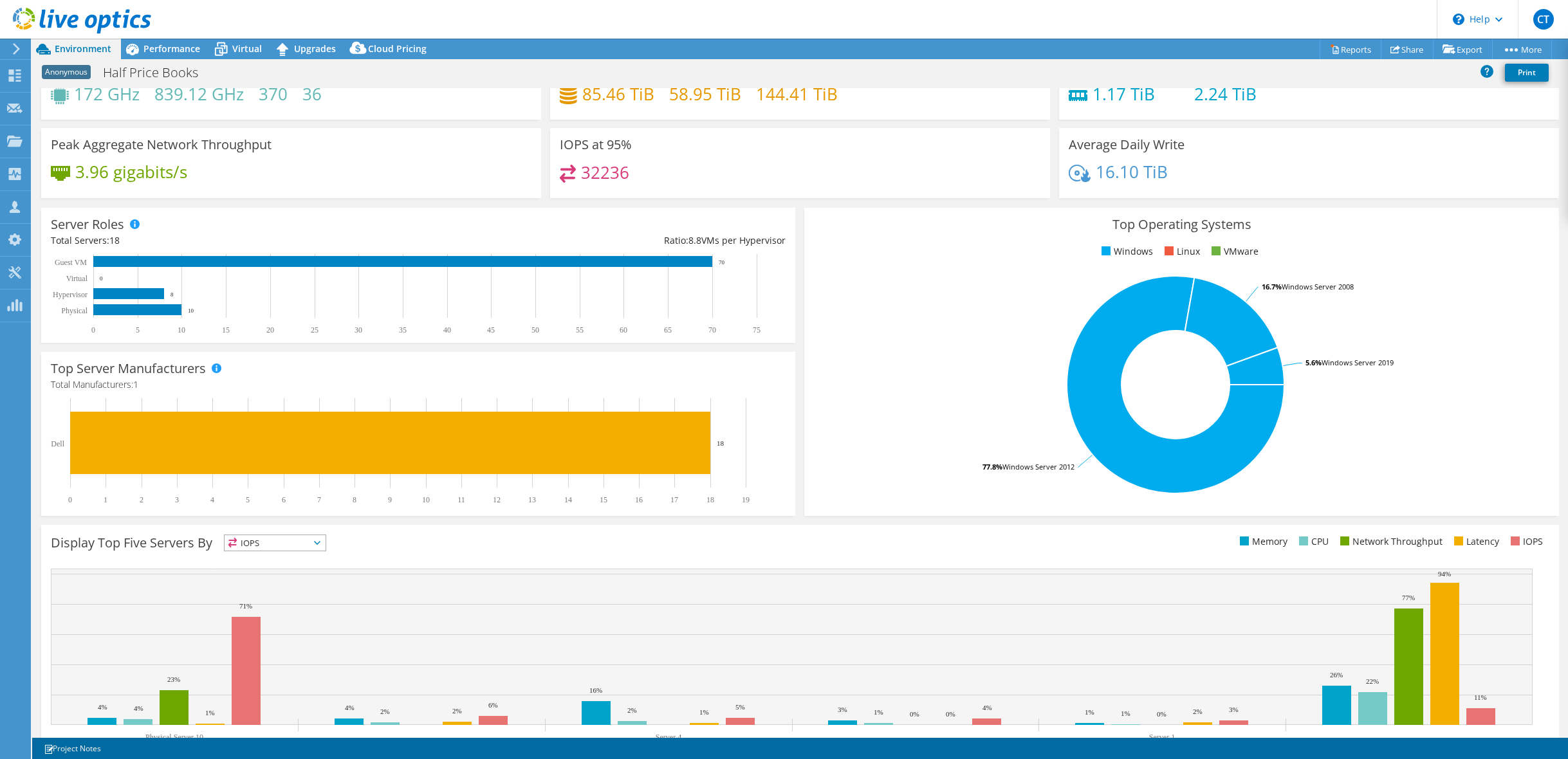
scroll to position [100, 0]
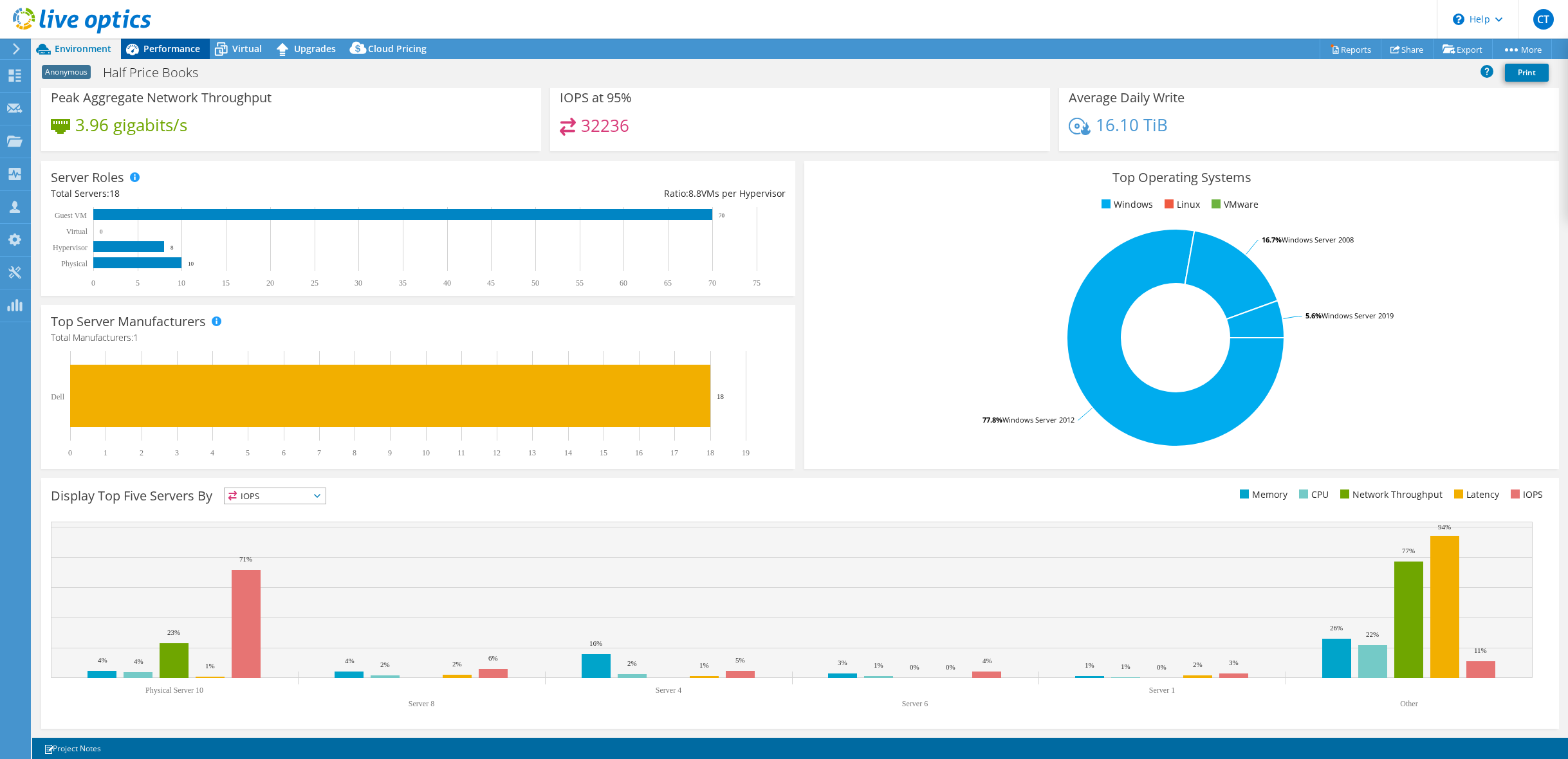
click at [178, 48] on span "Performance" at bounding box center [172, 48] width 56 height 13
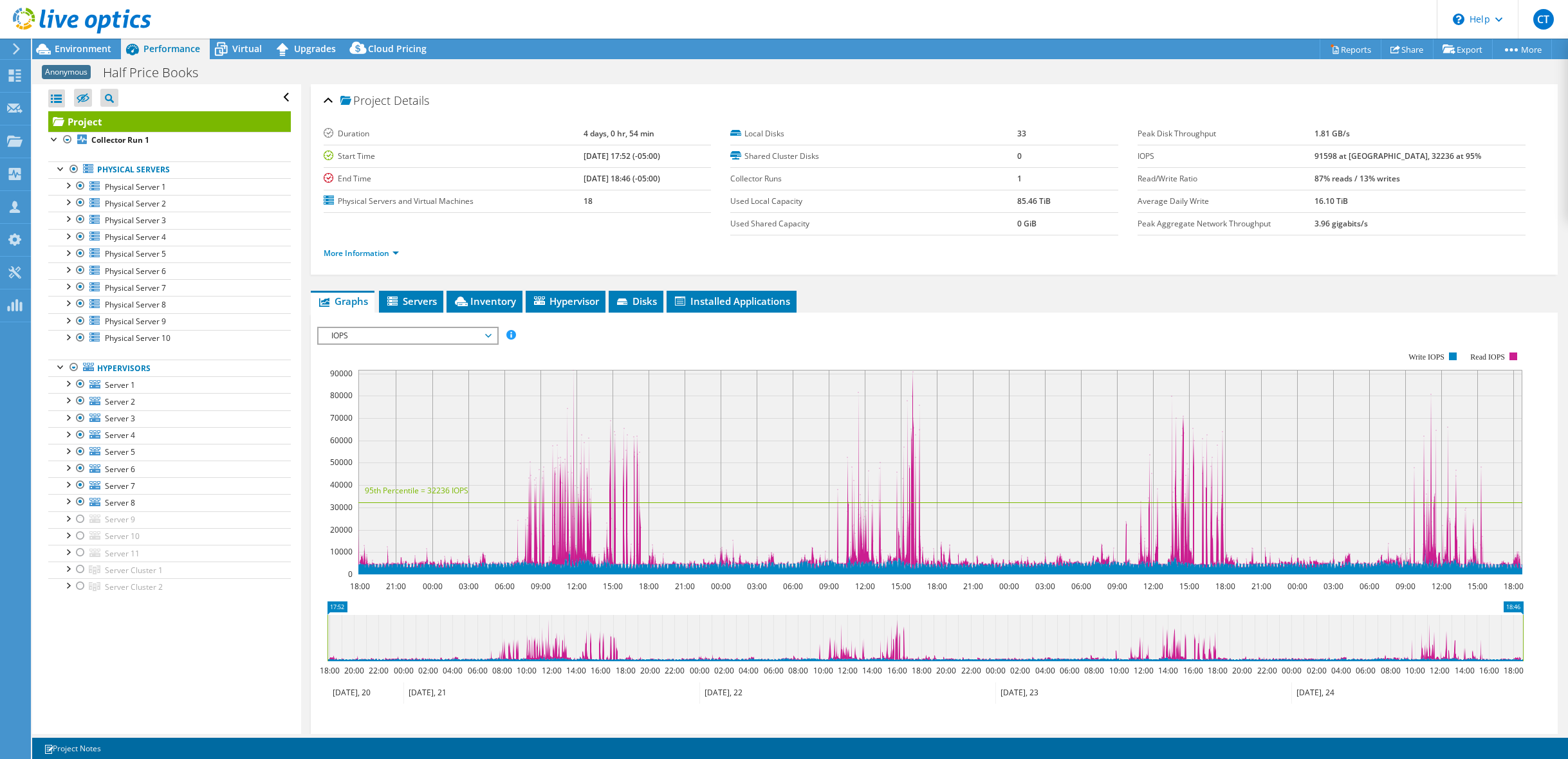
click at [43, 38] on div at bounding box center [76, 21] width 151 height 43
click at [61, 45] on span "Environment" at bounding box center [82, 48] width 56 height 13
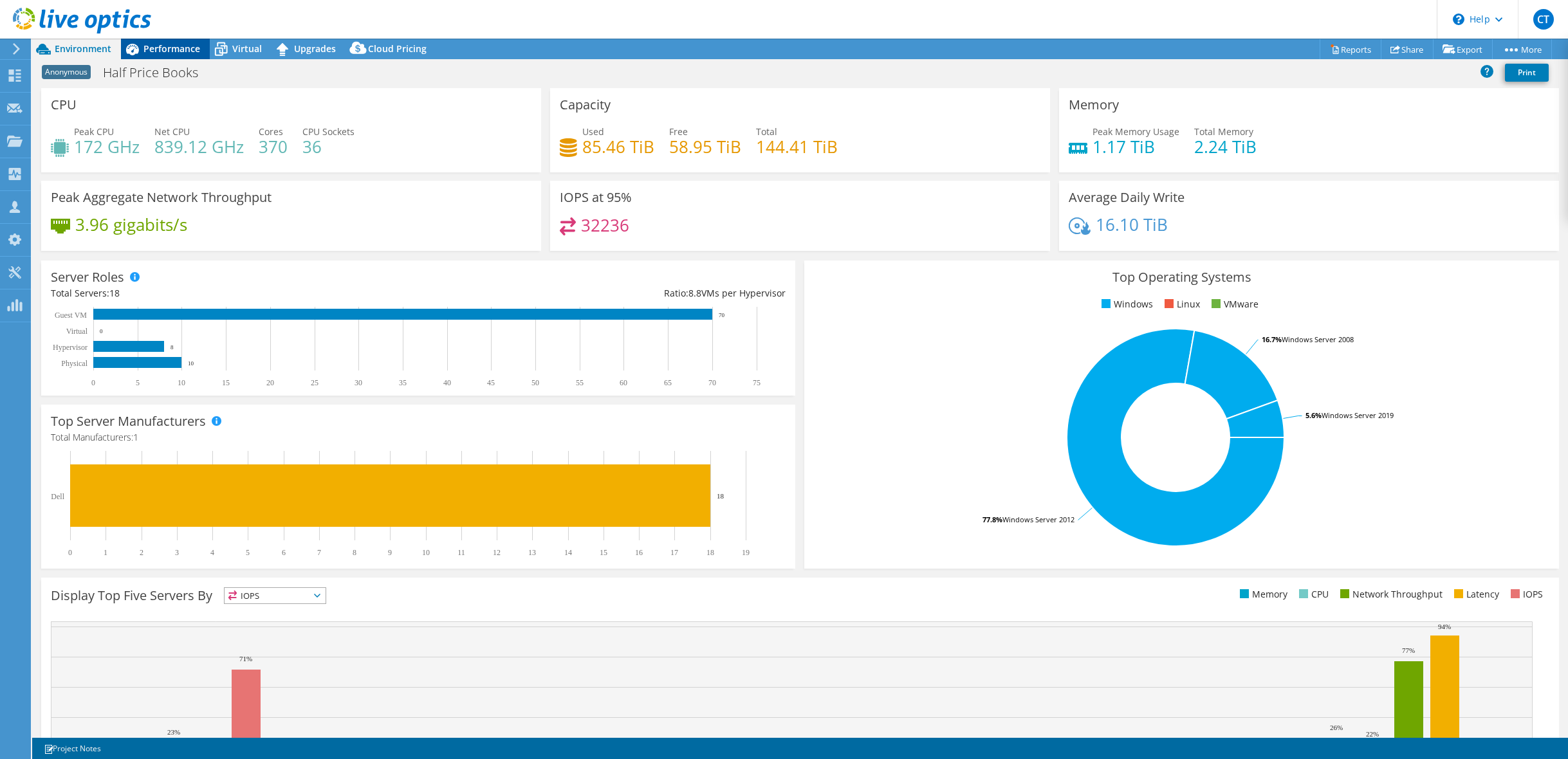
click at [144, 45] on span "Performance" at bounding box center [172, 48] width 56 height 13
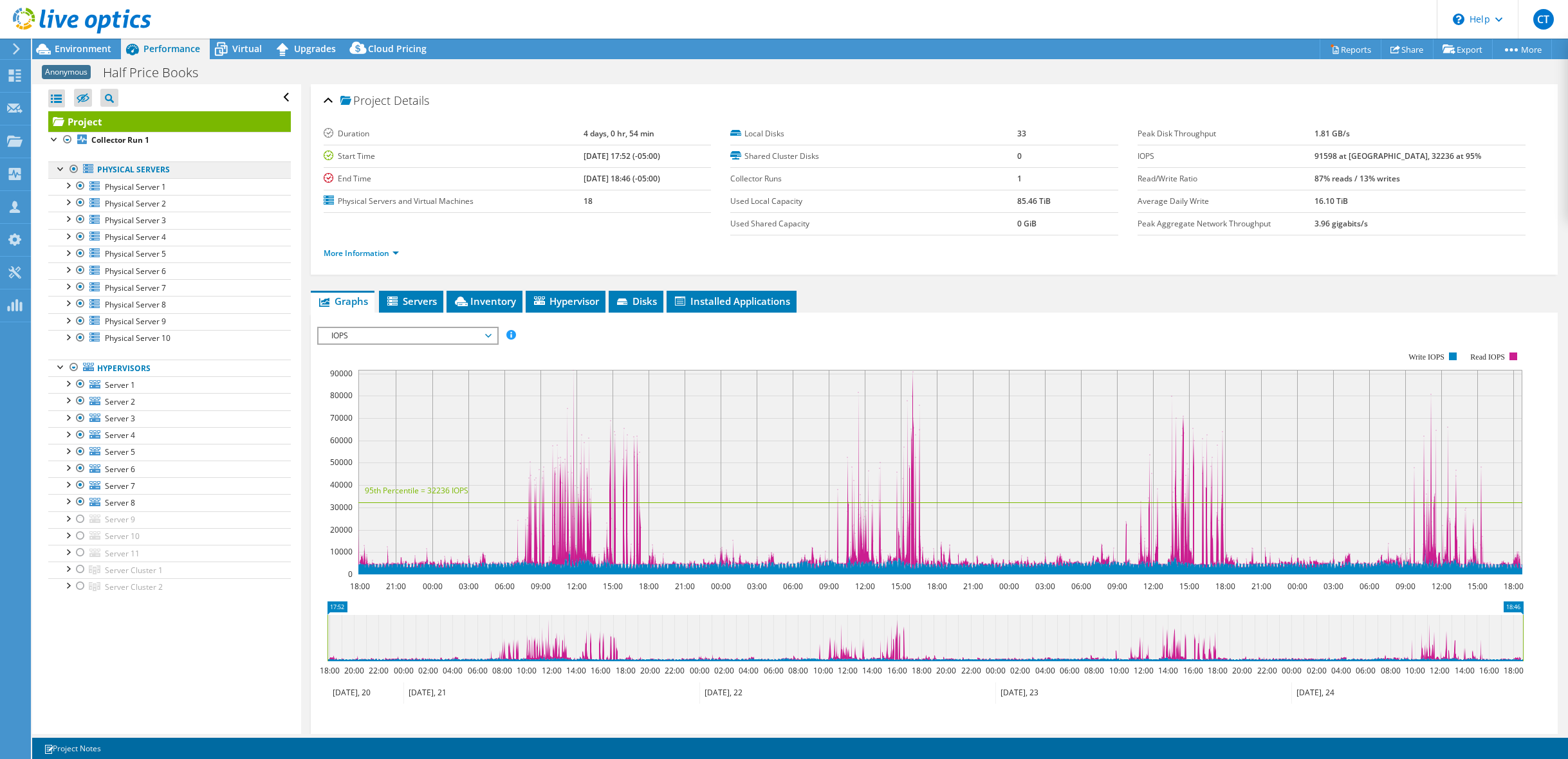
click at [118, 172] on link "Physical Servers" at bounding box center [170, 170] width 242 height 16
click at [83, 121] on link "Project" at bounding box center [170, 121] width 242 height 20
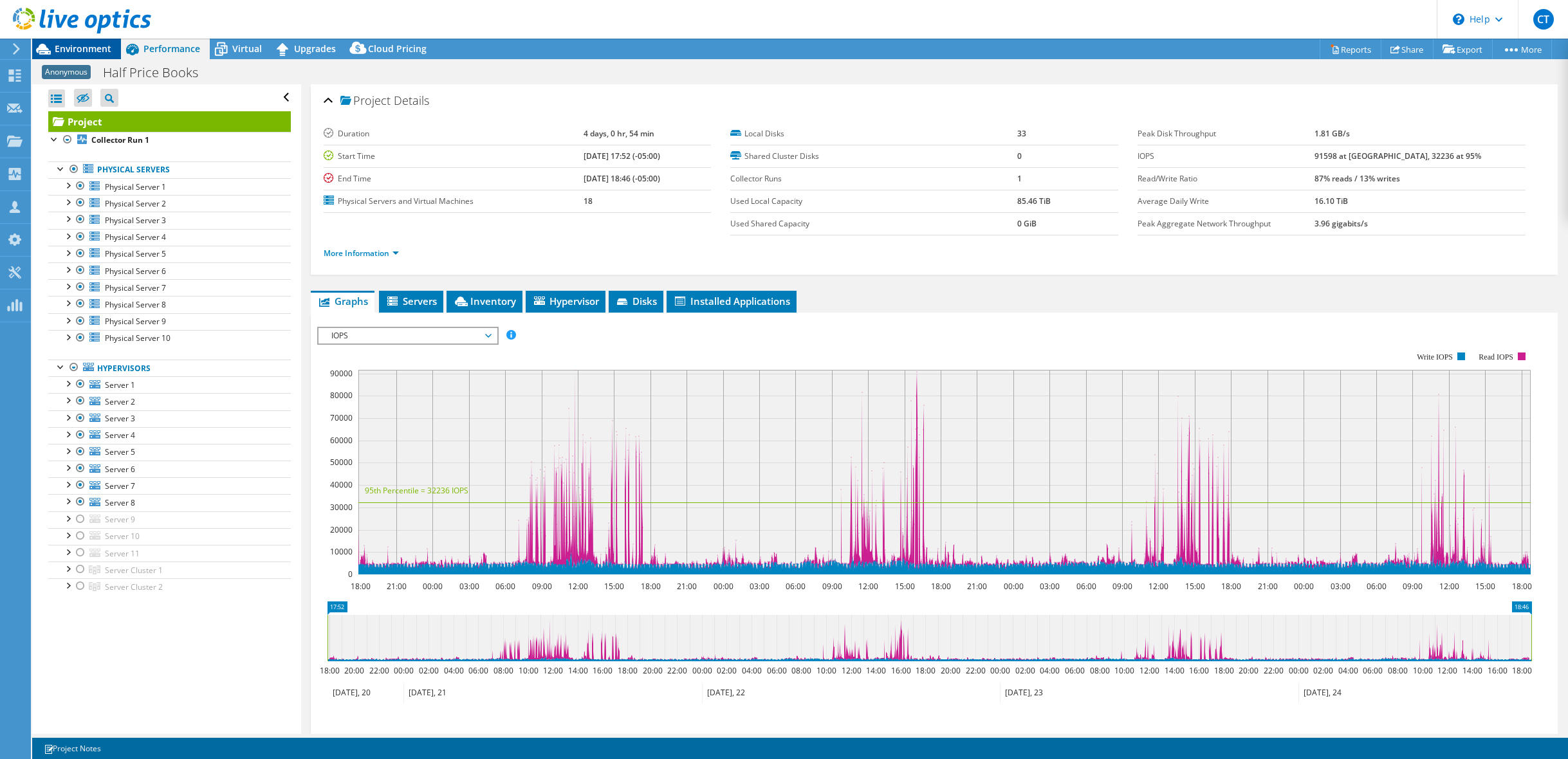
click at [87, 50] on span "Environment" at bounding box center [82, 48] width 56 height 13
